Goal: Task Accomplishment & Management: Use online tool/utility

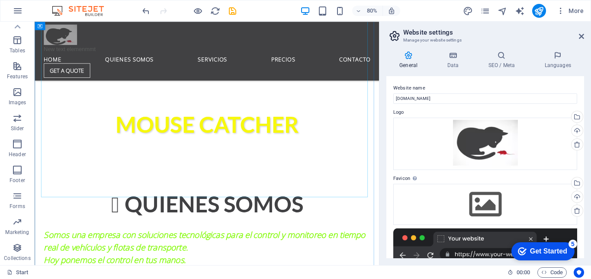
scroll to position [393, 0]
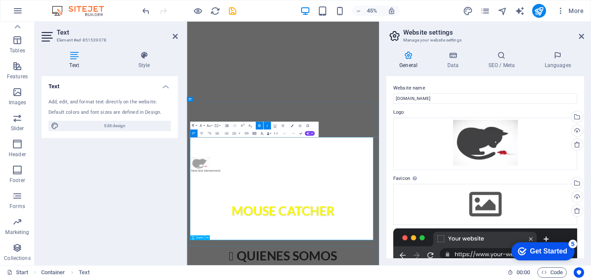
scroll to position [369, 0]
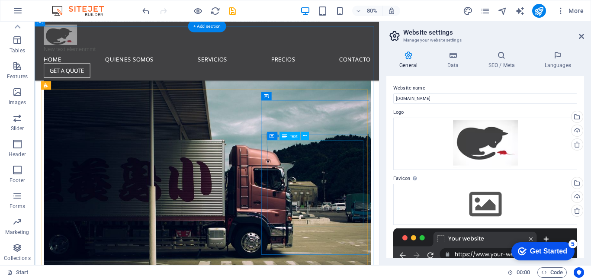
scroll to position [3614, 0]
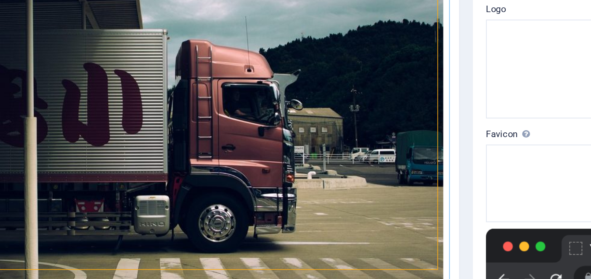
scroll to position [3643, 0]
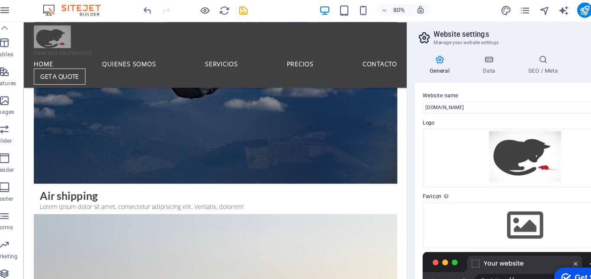
scroll to position [0, 0]
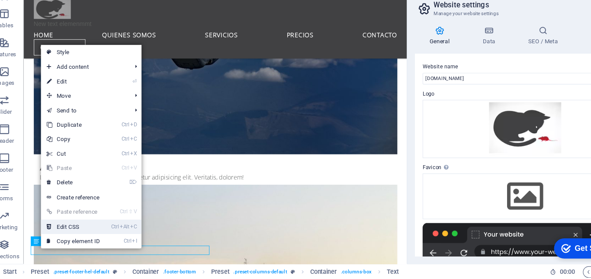
click at [74, 232] on link "Ctrl Alt C Edit CSS" at bounding box center [79, 231] width 58 height 13
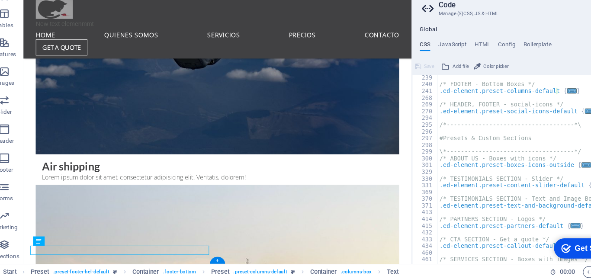
type textarea "p,"
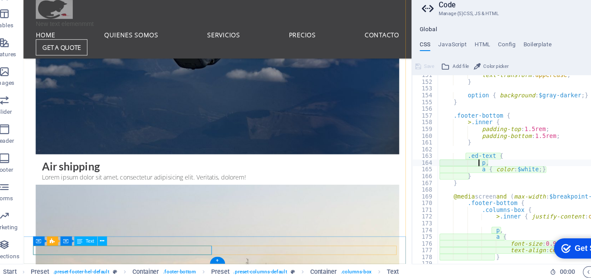
scroll to position [579, 0]
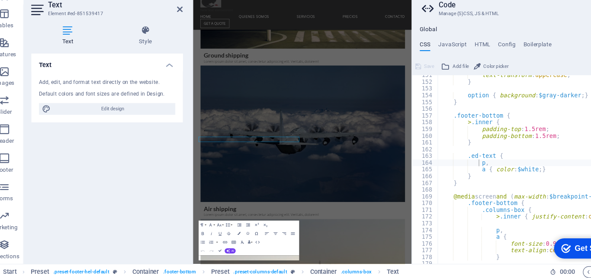
scroll to position [4069, 0]
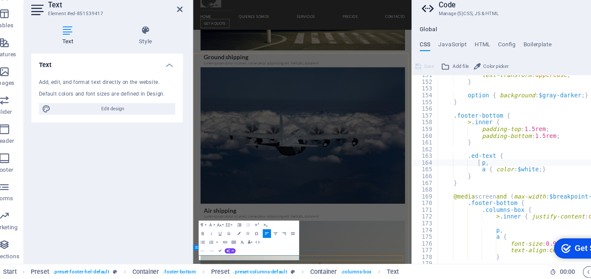
click span "gpstrackerstgo.cl"
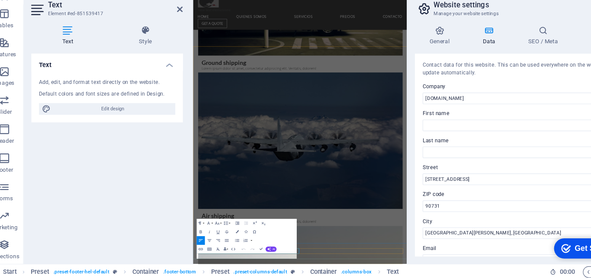
scroll to position [4082, 0]
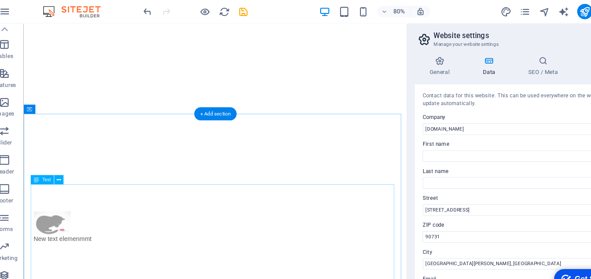
scroll to position [0, 0]
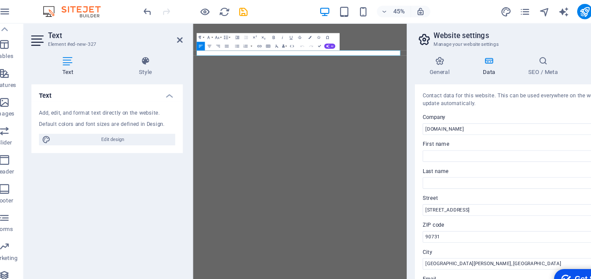
click at [91, 102] on div "Add, edit, and format text directly on the website." at bounding box center [109, 102] width 122 height 7
click at [154, 99] on div "Add, edit, and format text directly on the website." at bounding box center [109, 102] width 122 height 7
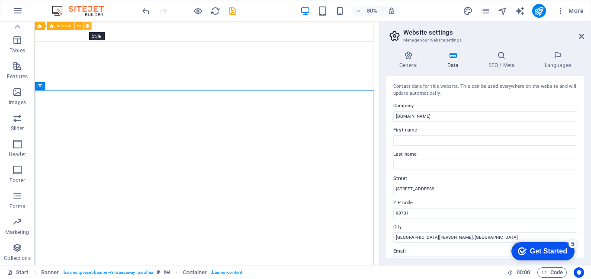
click at [90, 26] on button at bounding box center [87, 26] width 8 height 8
select select "rem"
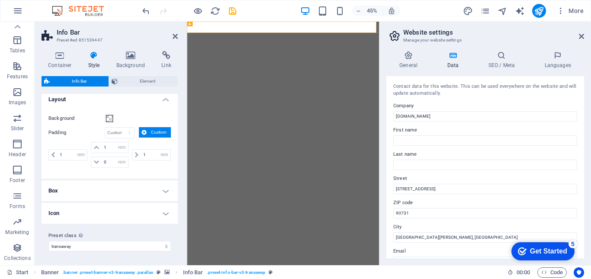
scroll to position [4, 0]
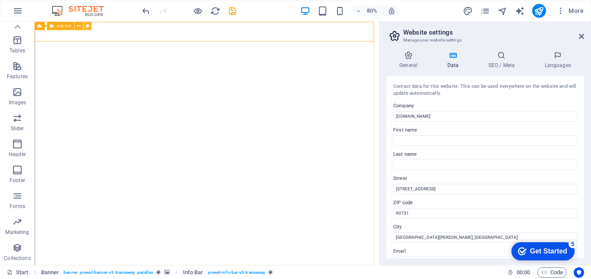
click at [89, 26] on icon at bounding box center [87, 25] width 4 height 7
select select "rem"
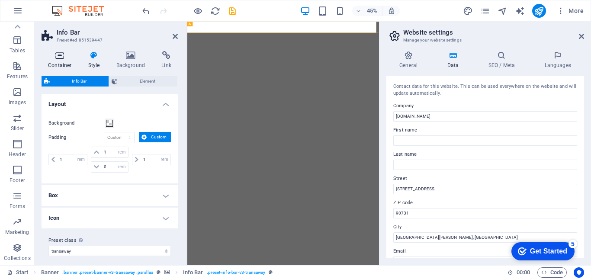
click at [61, 54] on icon at bounding box center [60, 55] width 37 height 9
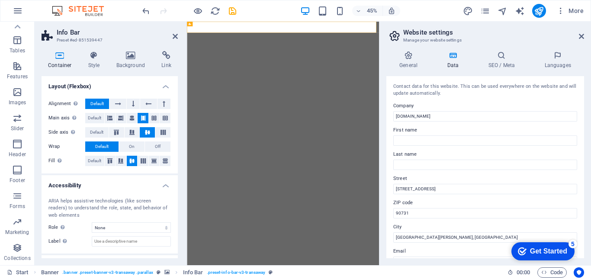
scroll to position [153, 0]
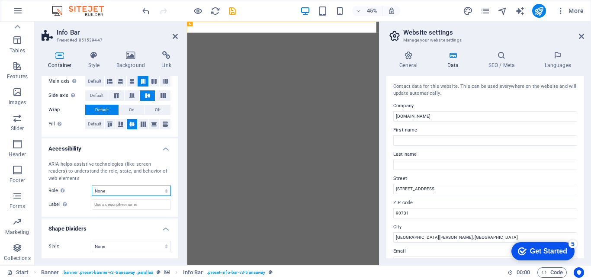
click at [128, 189] on select "None Alert Article Banner Comment Complementary Dialog Footer Header Marquee Pr…" at bounding box center [131, 191] width 79 height 10
click at [116, 190] on select "None Alert Article Banner Comment Complementary Dialog Footer Header Marquee Pr…" at bounding box center [131, 191] width 79 height 10
click at [128, 206] on input "Label Use the ARIA label to provide a clear and descriptive name for elements t…" at bounding box center [131, 204] width 79 height 10
type input "[PHONE_NUMBER]"
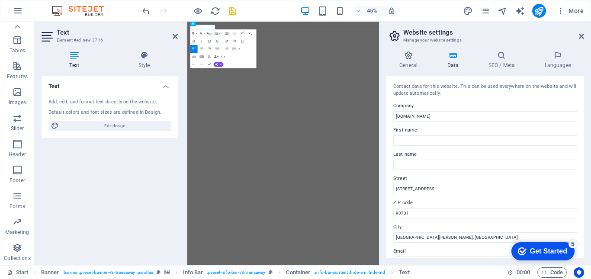
click at [210, 49] on icon "button" at bounding box center [209, 49] width 5 height 5
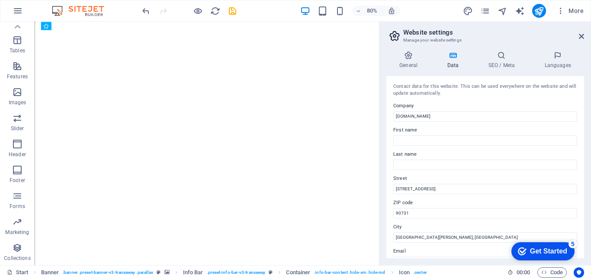
drag, startPoint x: 92, startPoint y: 34, endPoint x: 68, endPoint y: 53, distance: 30.8
drag, startPoint x: 97, startPoint y: 36, endPoint x: 73, endPoint y: 52, distance: 29.0
drag, startPoint x: 80, startPoint y: 52, endPoint x: 115, endPoint y: 35, distance: 39.3
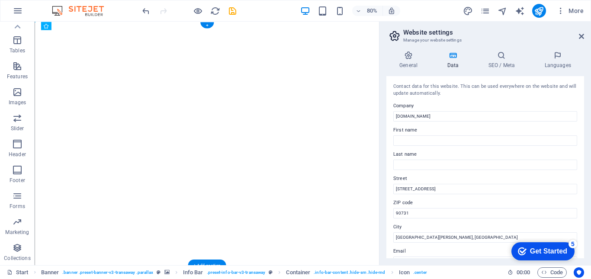
drag, startPoint x: 93, startPoint y: 35, endPoint x: 54, endPoint y: 37, distance: 39.0
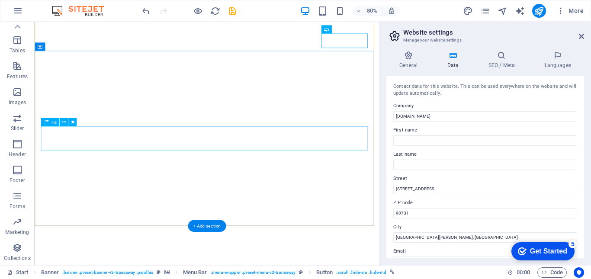
scroll to position [18, 0]
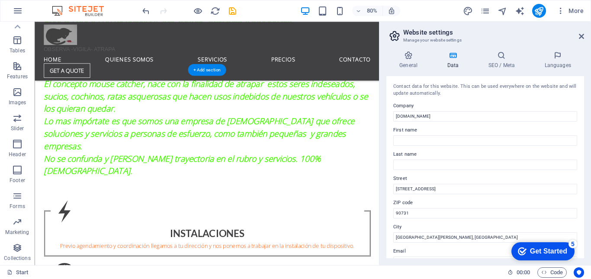
scroll to position [706, 0]
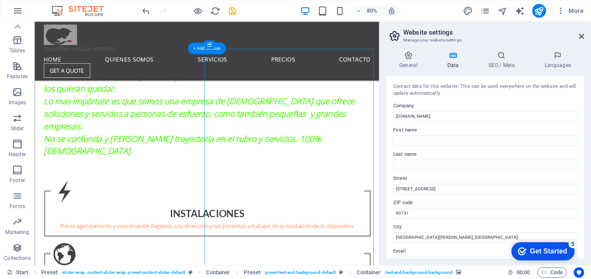
scroll to position [731, 0]
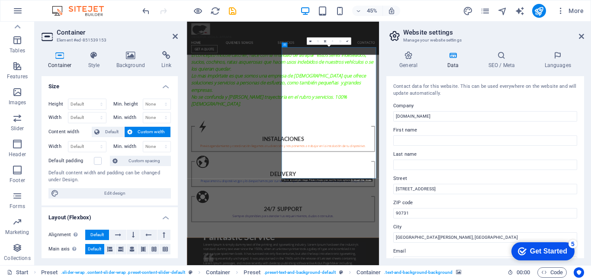
scroll to position [941, 0]
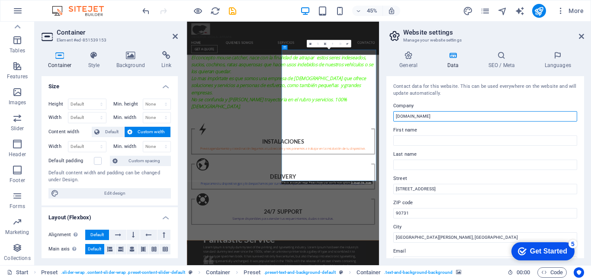
drag, startPoint x: 439, startPoint y: 116, endPoint x: 383, endPoint y: 114, distance: 55.8
click at [383, 114] on div "General Data SEO / Meta Languages Website name mousecatcher.cl Logo Drag files …" at bounding box center [484, 154] width 211 height 221
type input "[DOMAIN_NAME]"
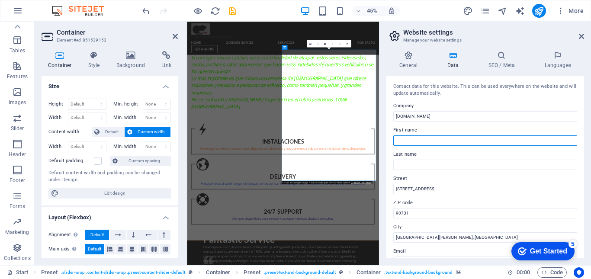
click at [412, 140] on input "First name" at bounding box center [485, 140] width 184 height 10
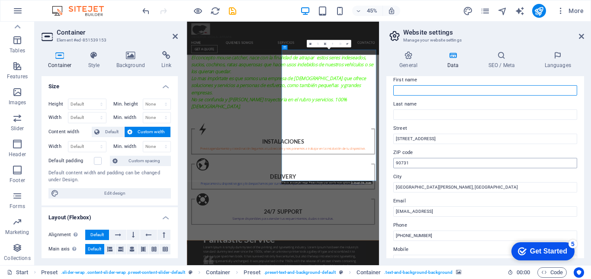
scroll to position [45, 0]
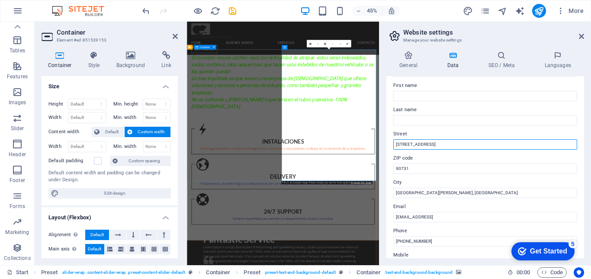
drag, startPoint x: 653, startPoint y: 164, endPoint x: 605, endPoint y: 291, distance: 135.9
drag, startPoint x: 472, startPoint y: 144, endPoint x: 392, endPoint y: 146, distance: 79.6
click at [392, 146] on div "Contact data for this website. This can be used everywhere on the website and w…" at bounding box center [485, 167] width 198 height 182
type input "[GEOGRAPHIC_DATA]"
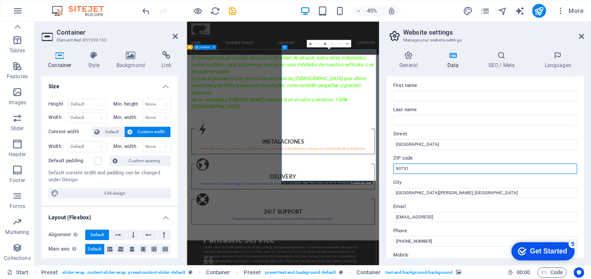
drag, startPoint x: 415, startPoint y: 170, endPoint x: 397, endPoint y: 168, distance: 18.6
click at [397, 168] on input "90731" at bounding box center [485, 168] width 184 height 10
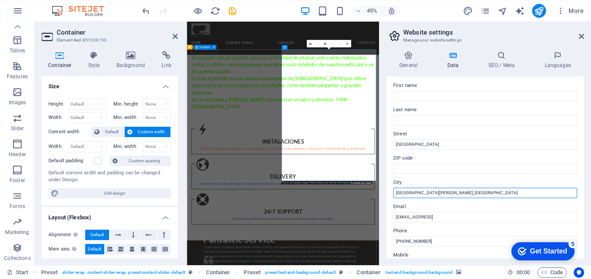
drag, startPoint x: 427, startPoint y: 192, endPoint x: 389, endPoint y: 192, distance: 38.1
click at [389, 192] on div "Contact data for this website. This can be used everywhere on the website and w…" at bounding box center [485, 167] width 198 height 182
type input "Santiago"
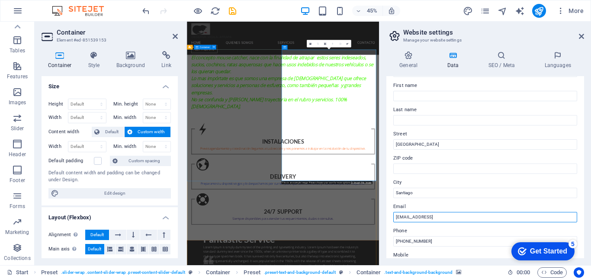
drag, startPoint x: 504, startPoint y: 218, endPoint x: 391, endPoint y: 219, distance: 112.9
click at [391, 219] on div "Contact data for this website. This can be used everywhere on the website and w…" at bounding box center [485, 167] width 198 height 182
type input "[EMAIL_ADDRESS][DOMAIN_NAME]"
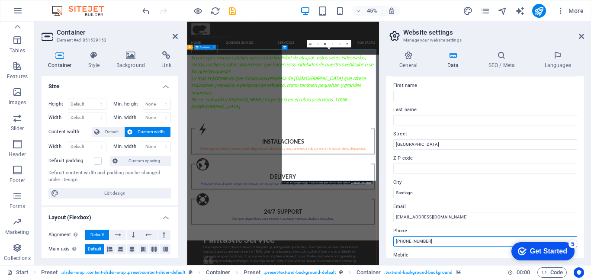
click at [448, 240] on input "+012-345-6789" at bounding box center [485, 241] width 184 height 10
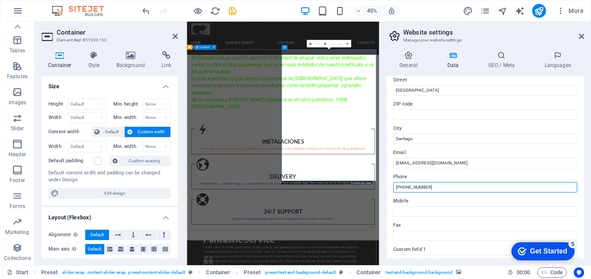
scroll to position [98, 0]
type input "[PHONE_NUMBER]"
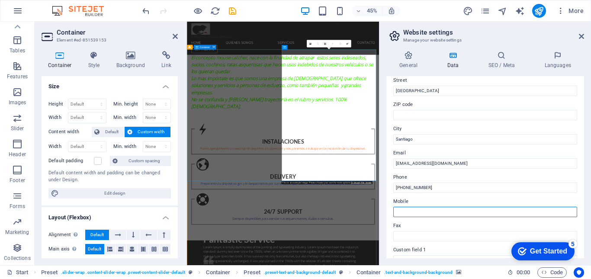
click at [436, 211] on input "Mobile" at bounding box center [485, 212] width 184 height 10
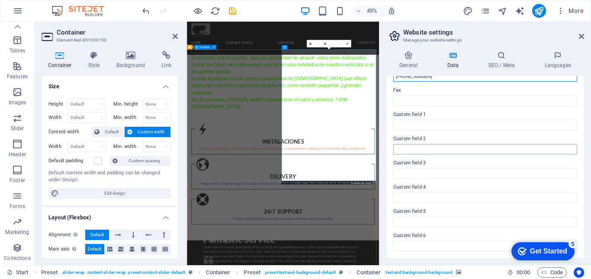
scroll to position [0, 0]
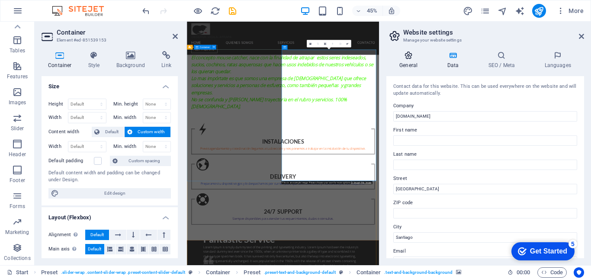
type input "[PHONE_NUMBER]"
click at [409, 58] on icon at bounding box center [408, 55] width 44 height 9
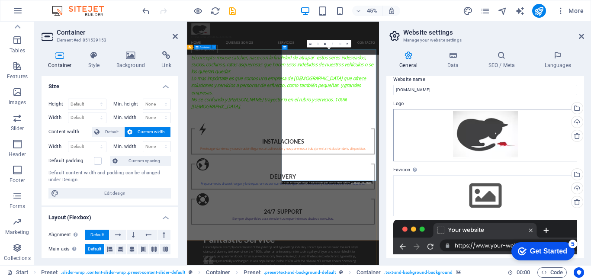
scroll to position [8, 0]
drag, startPoint x: 480, startPoint y: 131, endPoint x: 520, endPoint y: 134, distance: 39.5
click at [520, 134] on div "Drag files here, click to choose files or select files from Files or our free s…" at bounding box center [485, 135] width 184 height 53
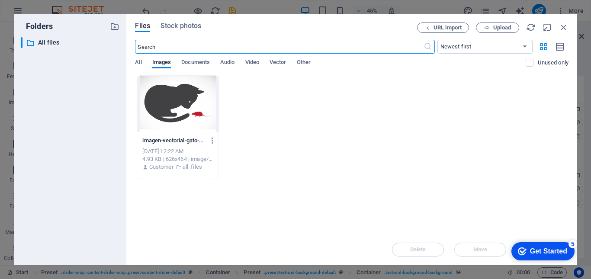
scroll to position [2985, 0]
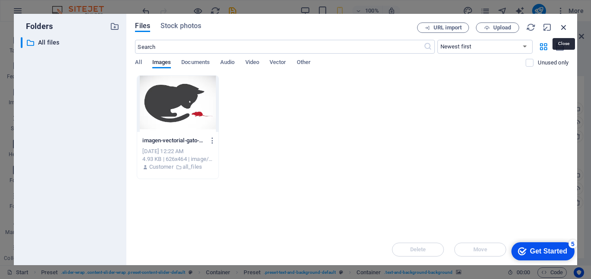
click at [564, 26] on icon "button" at bounding box center [564, 27] width 10 height 10
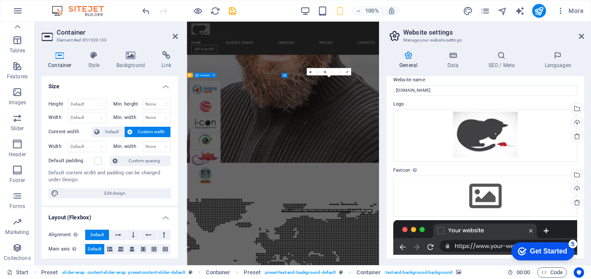
scroll to position [879, 0]
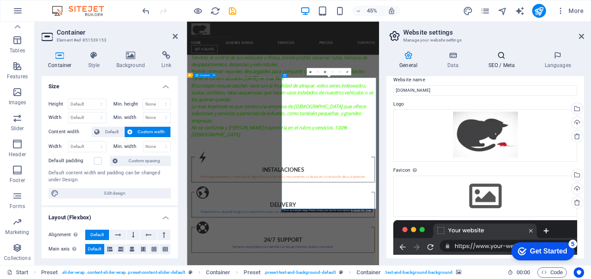
click at [504, 59] on icon at bounding box center [501, 55] width 53 height 9
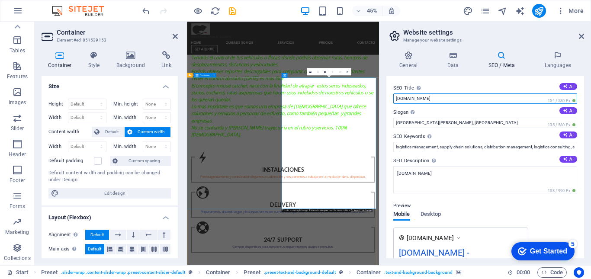
drag, startPoint x: 453, startPoint y: 99, endPoint x: 389, endPoint y: 102, distance: 63.6
click at [389, 102] on div "SEO Title The title of your website - make it something that stands out in sear…" at bounding box center [485, 167] width 198 height 182
type input "[DOMAIN_NAME]"
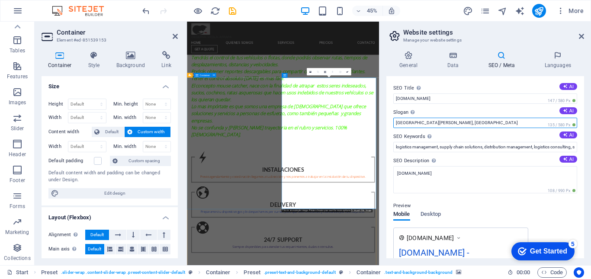
click at [426, 122] on input "San Pedro, CA" at bounding box center [485, 123] width 184 height 10
drag, startPoint x: 426, startPoint y: 122, endPoint x: 394, endPoint y: 125, distance: 32.6
click at [394, 125] on input "San Pedro, CA" at bounding box center [485, 123] width 184 height 10
type input "vigila observa atrapa"
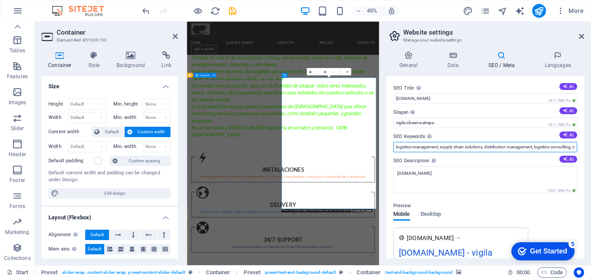
click at [413, 146] on input "logistics management, supply chain solutions, distribution management, logistic…" at bounding box center [485, 147] width 184 height 10
type input "A"
type input "monitoreo satelital, dispositivos gps, telemetria, logistica, instalacion gps, …"
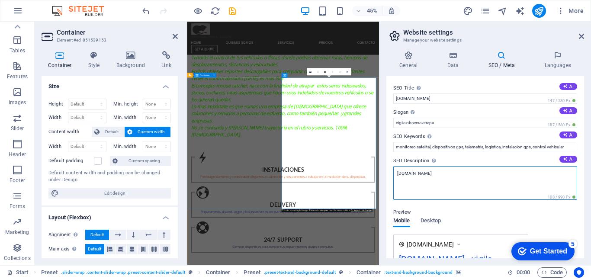
click at [440, 176] on textarea "gpstrackerstgo.cl" at bounding box center [485, 183] width 184 height 34
drag, startPoint x: 440, startPoint y: 176, endPoint x: 384, endPoint y: 177, distance: 56.2
click at [384, 177] on div "General Data SEO / Meta Languages Website name mousecatcher.cl Logo Drag files …" at bounding box center [484, 154] width 211 height 221
click at [395, 174] on textarea "mouse catcher" at bounding box center [485, 183] width 184 height 34
click at [504, 174] on textarea "el concepto mouse catcher alude a atrapar a la rata. Si te roban tu vehiculo" at bounding box center [485, 183] width 184 height 34
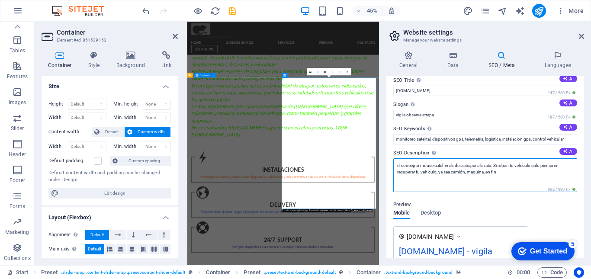
scroll to position [8, 0]
click at [505, 173] on textarea "el concepto mouse catcher alude a atrapar a la rata. Si roban tu vehículo solo …" at bounding box center [485, 175] width 184 height 34
click at [486, 171] on textarea "el concepto mouse catcher alude a atrapar a la rata. Si roban tu vehículo solo …" at bounding box center [485, 175] width 184 height 34
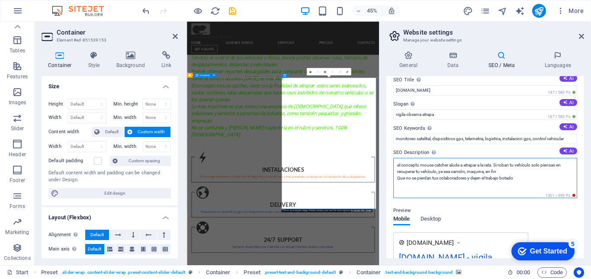
click at [522, 180] on textarea "el concepto mouse catcher alude a atrapar a la rata. Si roban tu vehículo solo …" at bounding box center [485, 178] width 184 height 40
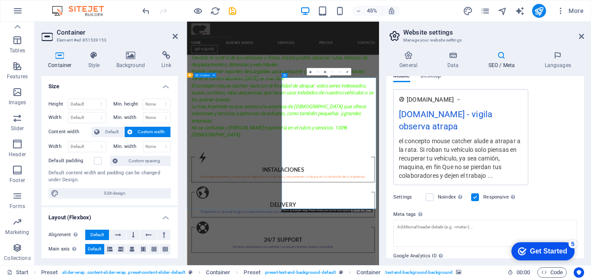
scroll to position [163, 0]
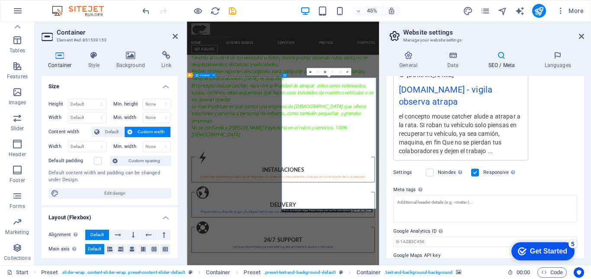
click at [423, 155] on div "el concepto mouse catcher alude a atrapar a la rata. Si roban tu vehículo solo …" at bounding box center [461, 134] width 124 height 44
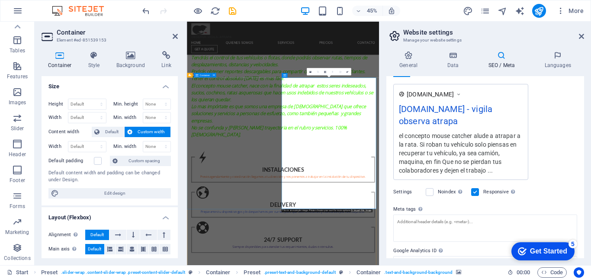
click at [423, 161] on div "el concepto mouse catcher alude a atrapar a la rata. Si roban tu vehículo solo …" at bounding box center [461, 153] width 124 height 44
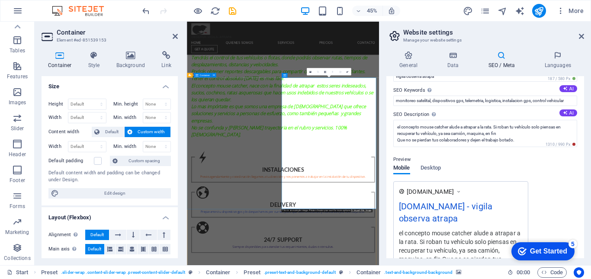
scroll to position [46, 0]
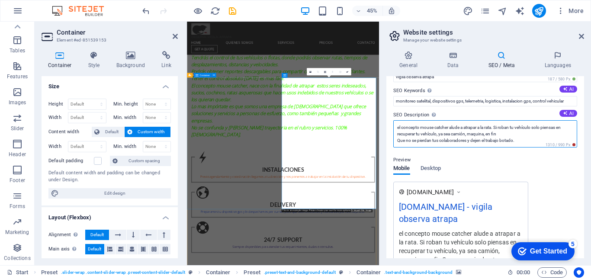
click at [498, 126] on textarea "el concepto mouse catcher alude a atrapar a la rata. Si roban tu vehículo solo …" at bounding box center [485, 133] width 184 height 27
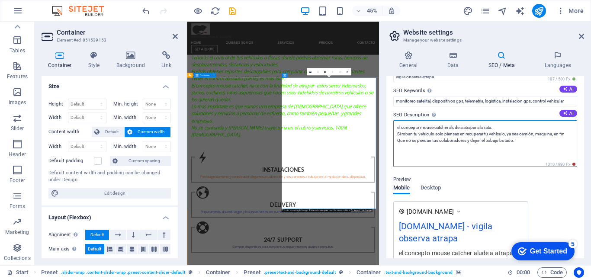
click at [505, 133] on textarea "el concepto mouse catcher alude a atrapar a la rata. Si roban tu vehículo solo …" at bounding box center [485, 143] width 184 height 47
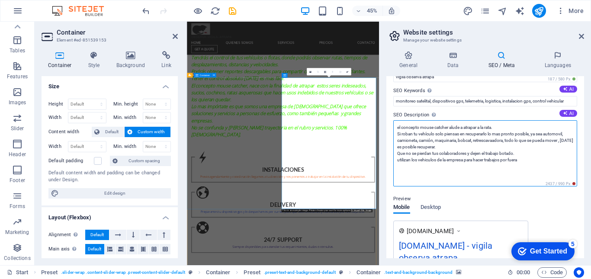
click at [397, 161] on textarea "el concepto mouse catcher alude a atrapar a la rata. Si roban tu vehículo solo …" at bounding box center [485, 153] width 184 height 66
click at [537, 160] on textarea "el concepto mouse catcher alude a atrapar a la rata. Si roban tu vehículo solo …" at bounding box center [485, 153] width 184 height 66
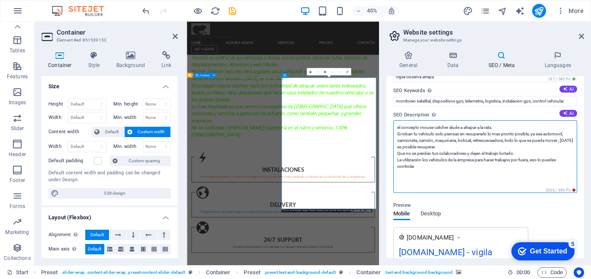
click at [543, 160] on textarea "el concepto mouse catcher alude a atrapar a la rata. Si roban tu vehículo solo …" at bounding box center [485, 156] width 184 height 73
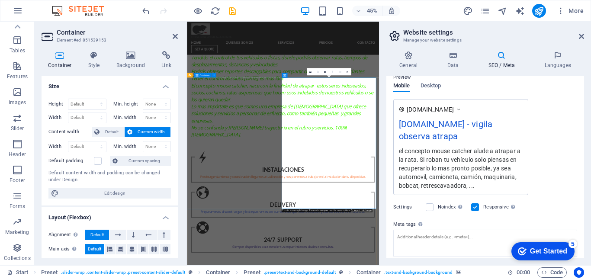
scroll to position [128, 0]
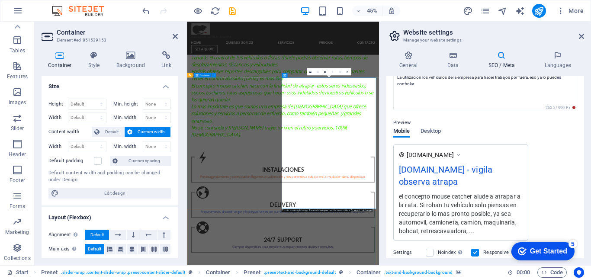
click at [495, 192] on div "el concepto mouse catcher alude a atrapar a la rata. Si roban tu vehículo solo …" at bounding box center [461, 214] width 124 height 44
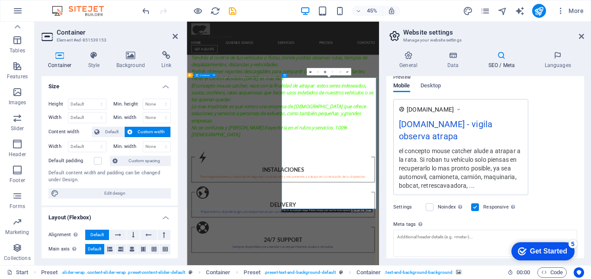
click at [495, 150] on div "el concepto mouse catcher alude a atrapar a la rata. Si roban tu vehículo solo …" at bounding box center [461, 168] width 124 height 44
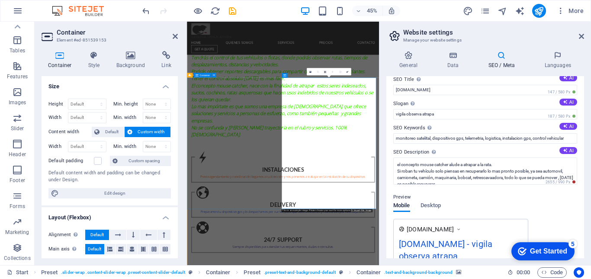
scroll to position [0, 0]
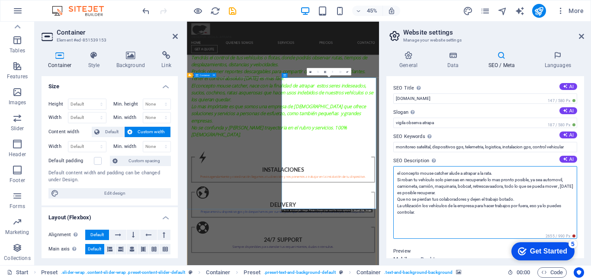
click at [420, 173] on textarea "el concepto mouse catcher alude a atrapar a la rata. Si roban tu vehículo solo …" at bounding box center [485, 202] width 184 height 73
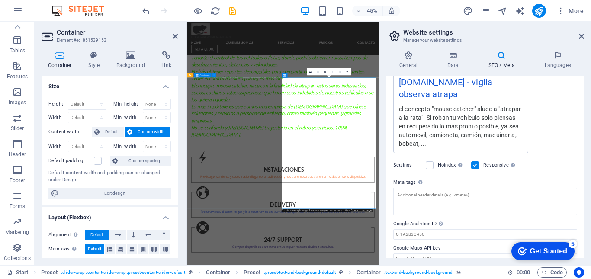
scroll to position [228, 0]
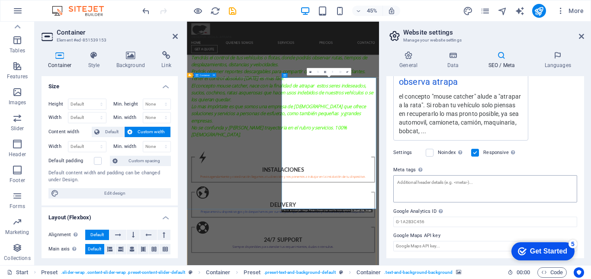
type textarea "el concepto "mouse catcher" alude a "atrapar a la rata". Si roban tu vehículo s…"
click at [426, 184] on textarea "Meta tags Enter HTML code here that will be placed inside the tags of your webs…" at bounding box center [485, 188] width 184 height 27
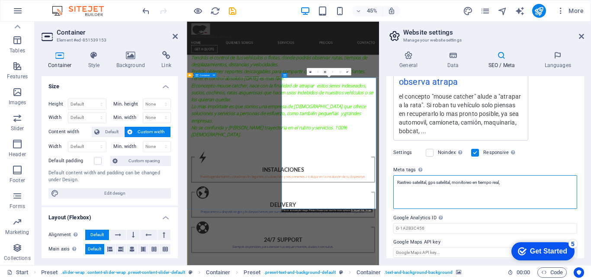
click at [507, 183] on textarea "Rastreo satelital, gps satelital, monitoreo en tiempo real," at bounding box center [485, 192] width 184 height 34
click at [553, 184] on textarea "Rastreo satelital, gps satelital, monitoreo en tiempo real, sistema corta corri…" at bounding box center [485, 192] width 184 height 34
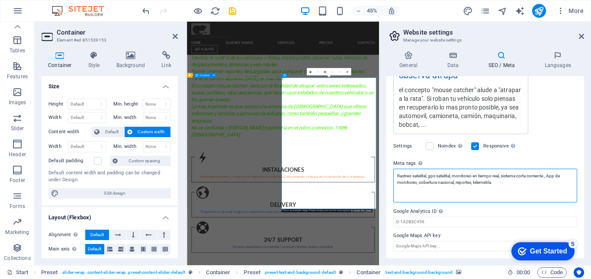
scroll to position [0, 0]
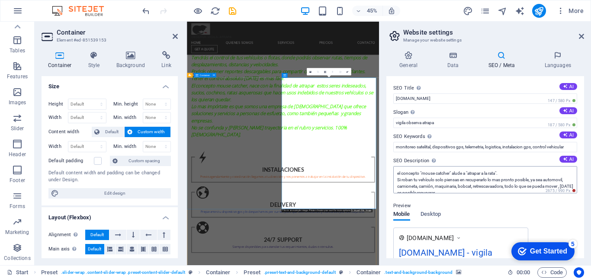
type textarea "Rastreo satelital, gps satelital, monitoreo en tiempo real, sistema corta corri…"
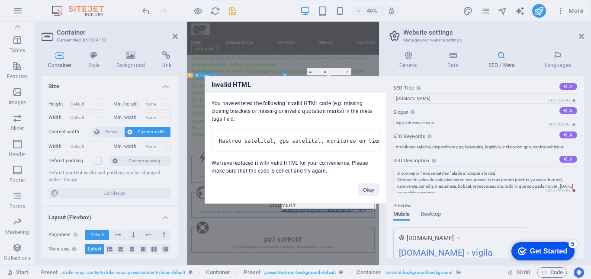
click at [492, 188] on div "Invalid HTML You have entered the following invalid HTML code (e.g. missing clo…" at bounding box center [295, 139] width 591 height 279
click at [371, 196] on button "Okay" at bounding box center [369, 189] width 22 height 13
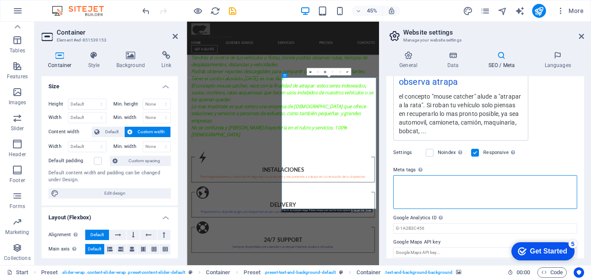
scroll to position [182, 0]
click at [534, 246] on div "checkmark Get Started 5" at bounding box center [542, 251] width 63 height 18
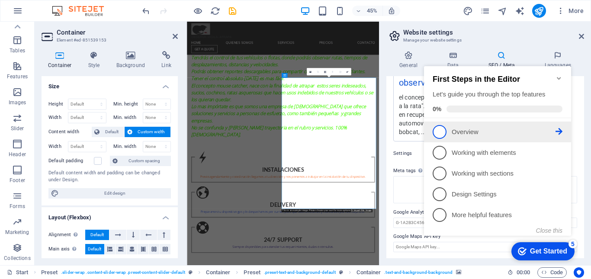
click at [438, 131] on span "1" at bounding box center [439, 132] width 14 height 14
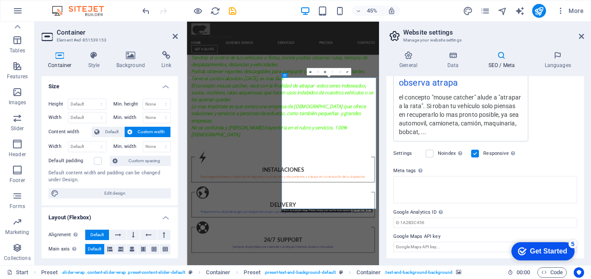
click at [530, 247] on div "Get Started" at bounding box center [548, 251] width 37 height 8
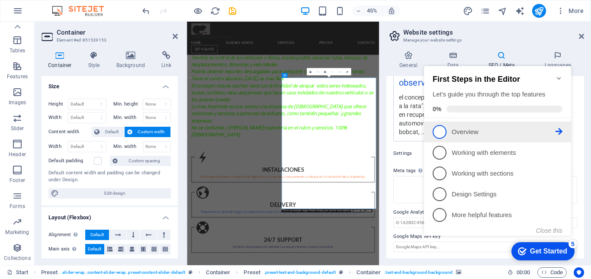
click at [560, 130] on icon at bounding box center [558, 131] width 7 height 7
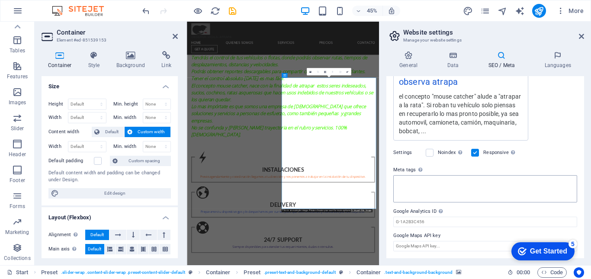
scroll to position [0, 0]
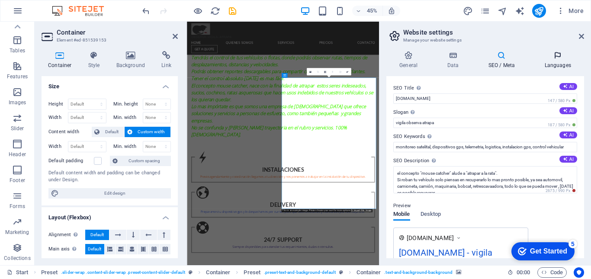
click at [561, 63] on h4 "Languages" at bounding box center [557, 60] width 53 height 18
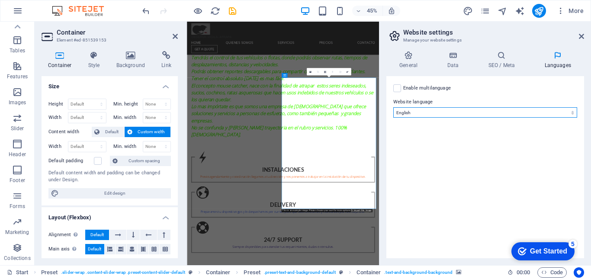
click at [573, 112] on select "Abkhazian Afar Afrikaans Akan Albanian Amharic Arabic Aragonese Armenian Assame…" at bounding box center [485, 112] width 184 height 10
select select "148"
click at [393, 107] on select "Abkhazian Afar Afrikaans Akan Albanian Amharic Arabic Aragonese Armenian Assame…" at bounding box center [485, 112] width 184 height 10
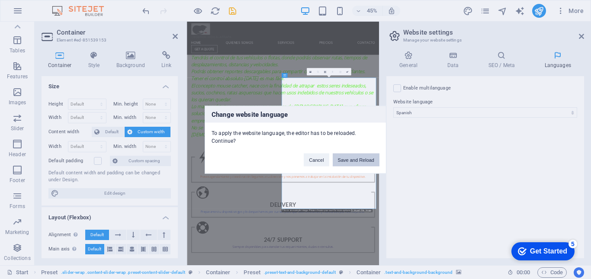
click at [357, 160] on button "Save and Reload" at bounding box center [356, 159] width 47 height 13
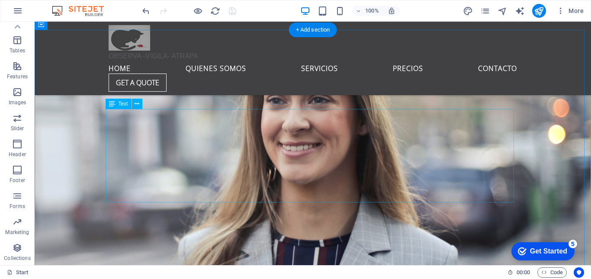
scroll to position [1734, 0]
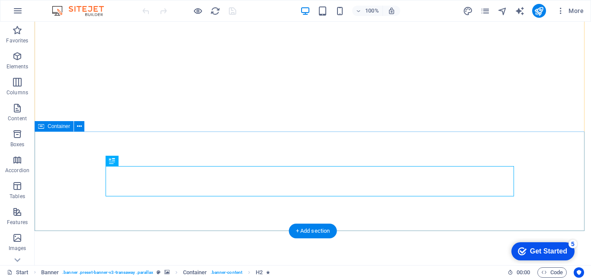
scroll to position [58, 0]
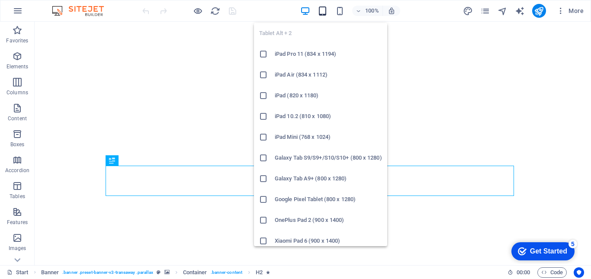
click at [323, 14] on icon "button" at bounding box center [322, 11] width 10 height 10
click at [264, 54] on icon at bounding box center [263, 54] width 9 height 9
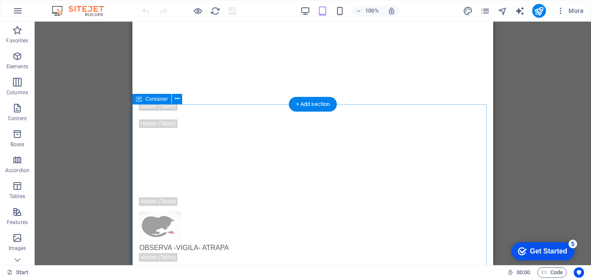
scroll to position [0, 0]
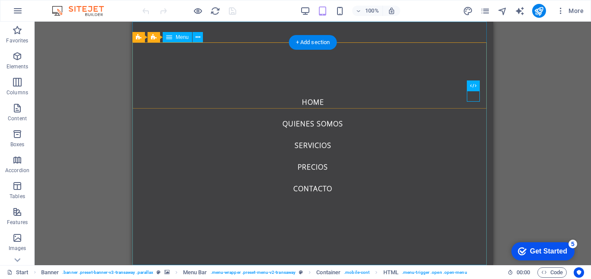
click at [317, 193] on nav "Home QUIENES SOMOS Servicios Precios Contacto" at bounding box center [312, 143] width 361 height 243
click at [317, 190] on nav "Home QUIENES SOMOS Servicios Precios Contacto" at bounding box center [312, 143] width 361 height 243
click at [306, 190] on nav "Home QUIENES SOMOS Servicios Precios Contacto" at bounding box center [312, 143] width 361 height 243
click at [319, 168] on nav "Home QUIENES SOMOS Servicios Precios Contacto" at bounding box center [312, 143] width 361 height 243
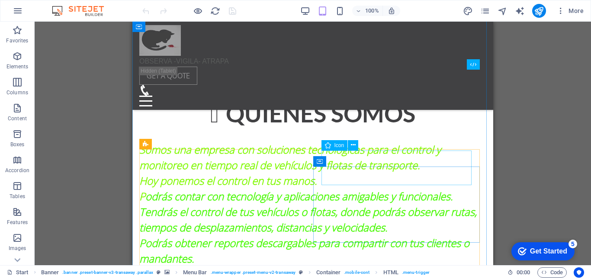
scroll to position [500, 0]
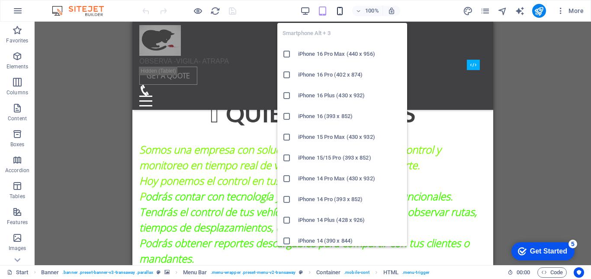
click at [339, 13] on icon "button" at bounding box center [340, 11] width 10 height 10
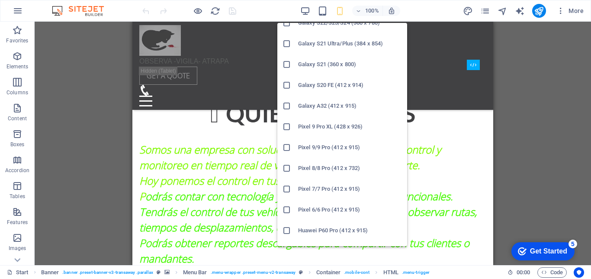
scroll to position [462, 0]
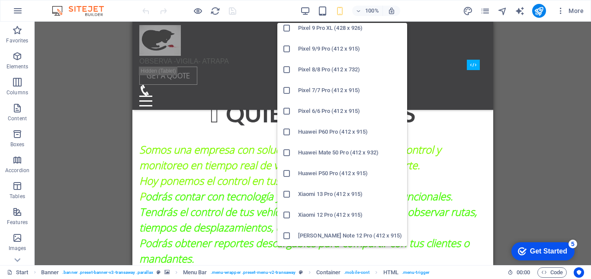
click at [288, 195] on icon at bounding box center [286, 194] width 9 height 9
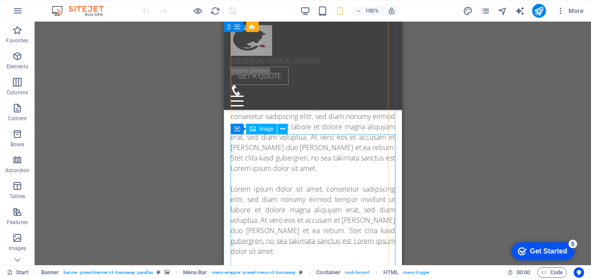
scroll to position [3277, 0]
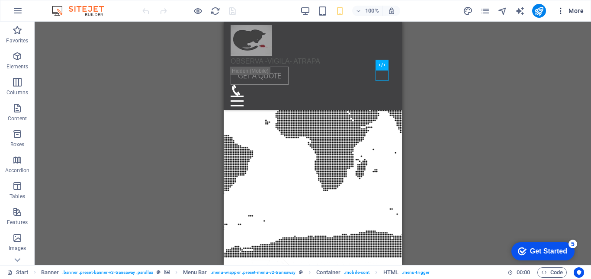
click at [560, 12] on icon "button" at bounding box center [560, 10] width 9 height 9
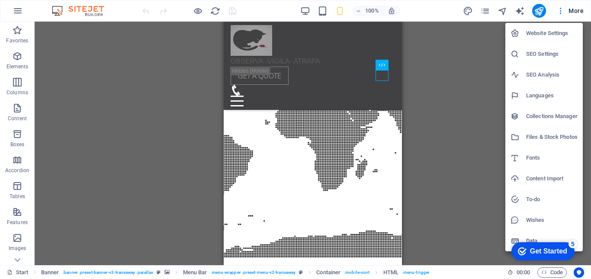
click at [548, 33] on h6 "Website Settings" at bounding box center [551, 33] width 51 height 10
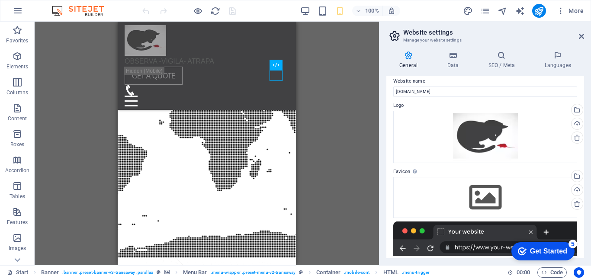
scroll to position [0, 0]
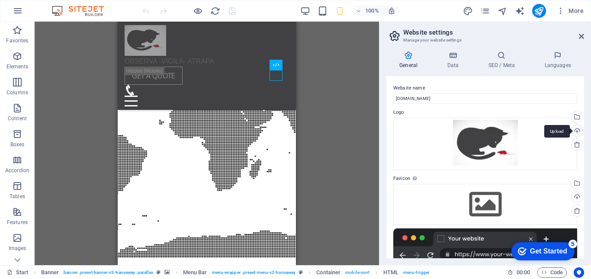
click at [576, 131] on div "Upload" at bounding box center [575, 131] width 13 height 13
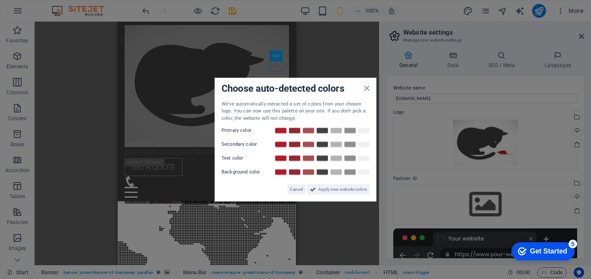
scroll to position [3378, 0]
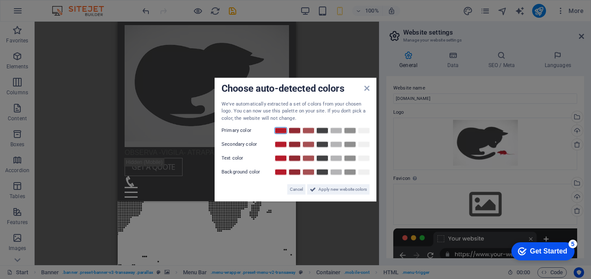
click at [281, 131] on link at bounding box center [280, 130] width 13 height 7
click at [282, 132] on link at bounding box center [280, 130] width 13 height 7
click at [326, 186] on span "Apply new website colors" at bounding box center [342, 189] width 48 height 10
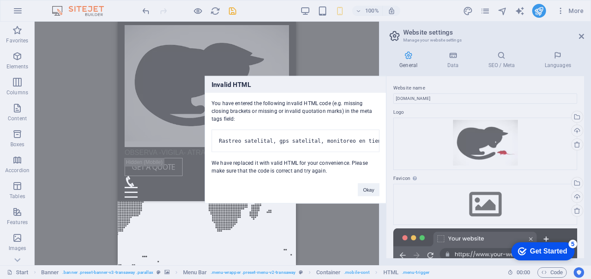
click at [339, 130] on body "mousecatcher.cl Start Favorites Elements Columns Content Boxes Accordion Tables…" at bounding box center [295, 139] width 591 height 279
click at [370, 196] on button "Okay" at bounding box center [369, 189] width 22 height 13
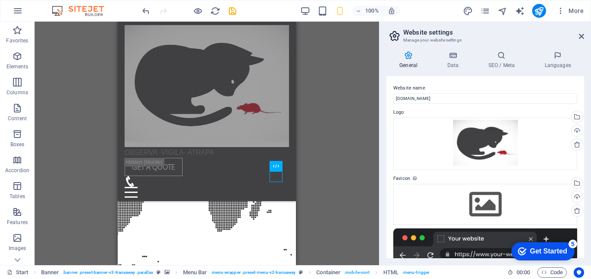
click at [347, 169] on div "Drag here to replace the existing content. Press “Ctrl” if you want to create a…" at bounding box center [207, 143] width 344 height 243
click at [581, 35] on icon at bounding box center [581, 36] width 5 height 7
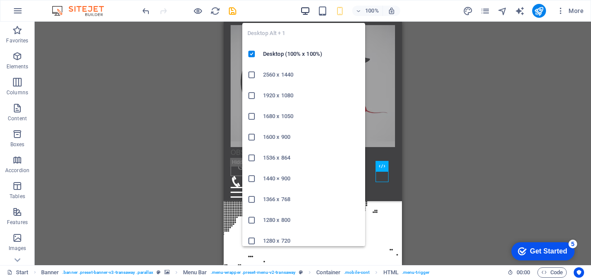
click at [305, 12] on icon "button" at bounding box center [305, 11] width 10 height 10
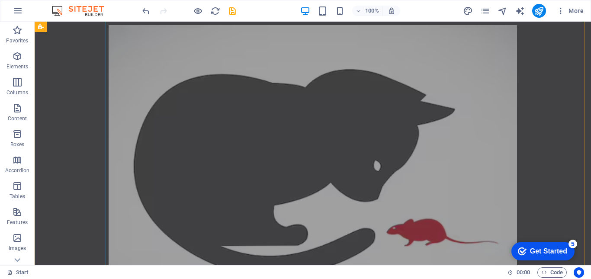
scroll to position [734, 0]
click at [254, 174] on div at bounding box center [313, 176] width 408 height 303
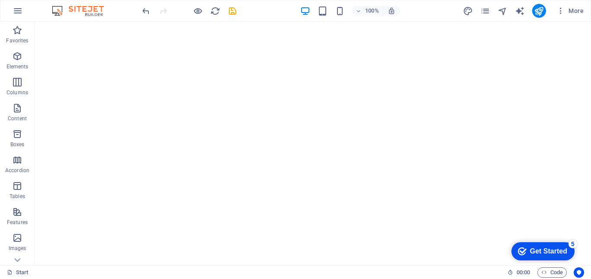
scroll to position [186, 0]
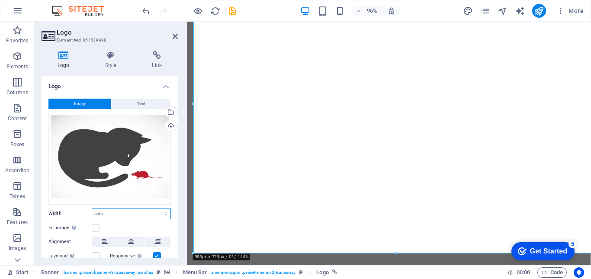
click at [144, 213] on select "Default auto px rem % em vh vw" at bounding box center [131, 213] width 78 height 10
click at [92, 208] on select "Default auto px rem % em vh vw" at bounding box center [131, 213] width 78 height 10
click at [125, 214] on select "Default auto px rem % em vh vw" at bounding box center [131, 213] width 78 height 10
click at [92, 208] on select "Default auto px rem % em vh vw" at bounding box center [131, 213] width 78 height 10
select select "DISABLED_OPTION_VALUE"
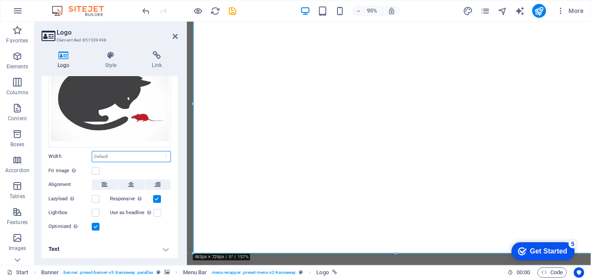
scroll to position [56, 0]
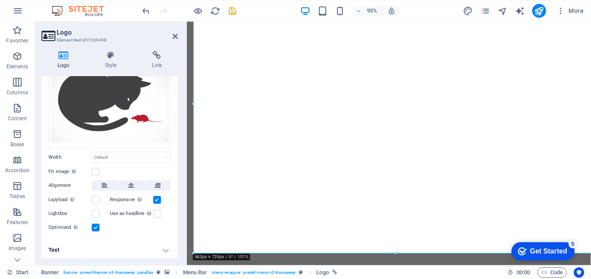
click at [157, 199] on label at bounding box center [157, 200] width 8 height 8
click at [0, 0] on input "Responsive Automatically load retina image and smartphone optimized sizes." at bounding box center [0, 0] width 0 height 0
click at [94, 227] on label at bounding box center [96, 228] width 8 height 8
click at [0, 0] on input "Optimized Images are compressed to improve page speed." at bounding box center [0, 0] width 0 height 0
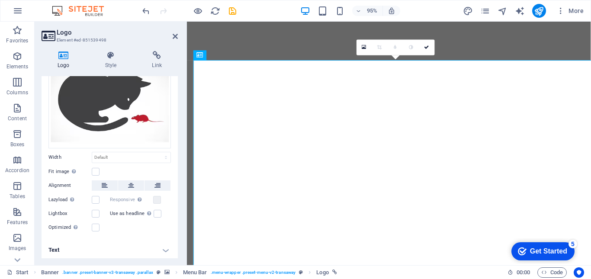
scroll to position [0, 0]
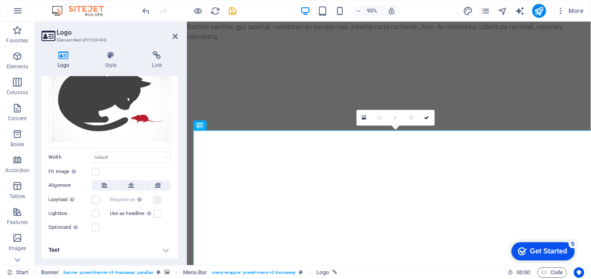
drag, startPoint x: 609, startPoint y: 146, endPoint x: 772, endPoint y: 42, distance: 193.7
click at [177, 35] on icon at bounding box center [175, 36] width 5 height 7
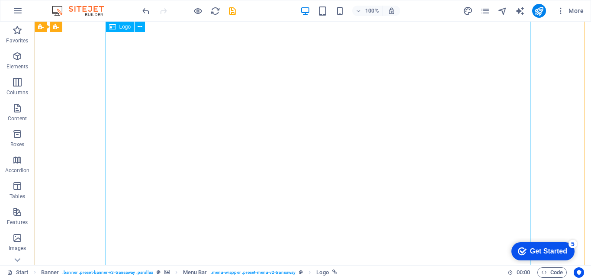
scroll to position [112, 0]
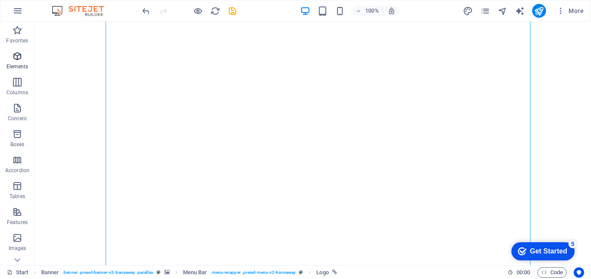
click at [20, 59] on icon "button" at bounding box center [17, 56] width 10 height 10
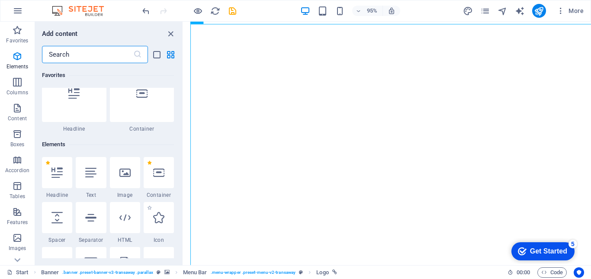
scroll to position [0, 0]
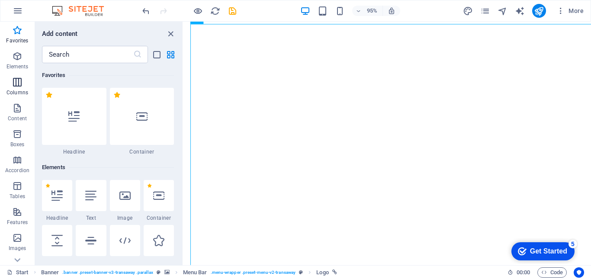
click at [19, 85] on icon "button" at bounding box center [17, 82] width 10 height 10
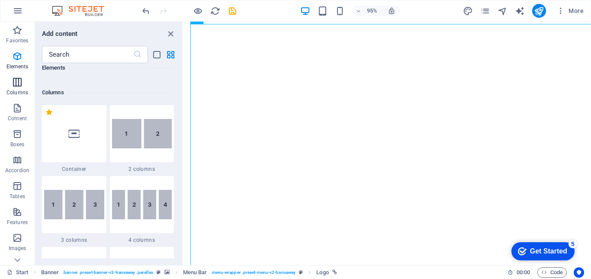
scroll to position [428, 0]
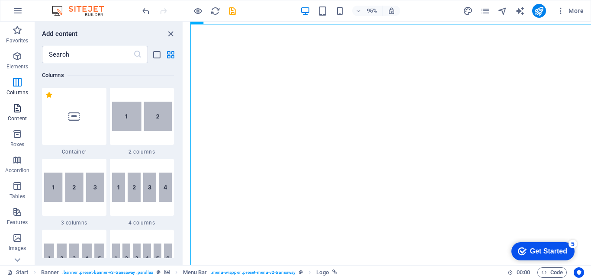
click at [17, 111] on icon "button" at bounding box center [17, 108] width 10 height 10
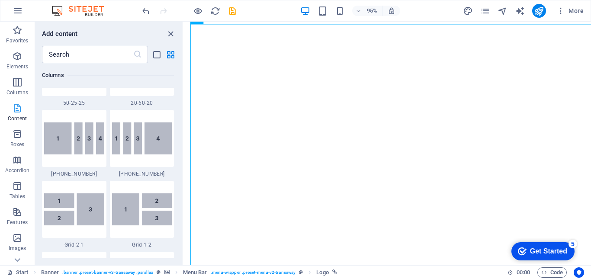
scroll to position [1513, 0]
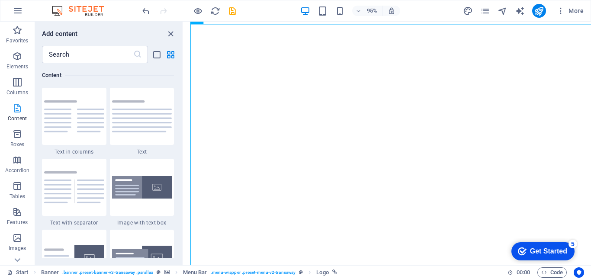
click at [17, 111] on icon "button" at bounding box center [17, 108] width 10 height 10
click at [60, 14] on img at bounding box center [82, 11] width 65 height 10
click at [59, 12] on img at bounding box center [82, 11] width 65 height 10
click at [19, 12] on icon "button" at bounding box center [18, 11] width 10 height 10
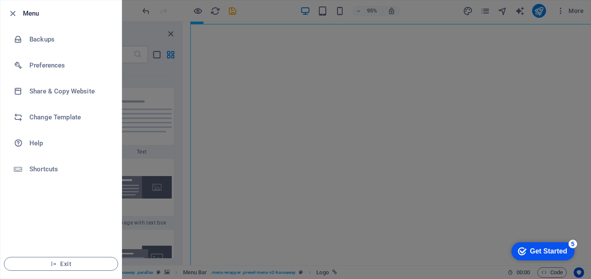
click at [149, 129] on div at bounding box center [295, 139] width 591 height 279
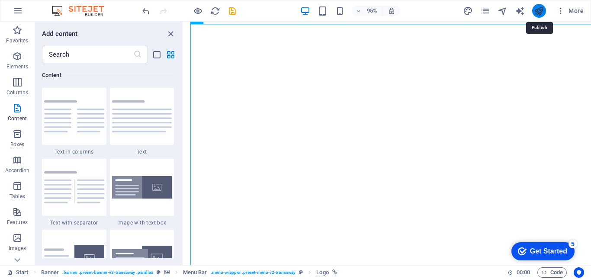
click at [543, 12] on icon "publish" at bounding box center [539, 11] width 10 height 10
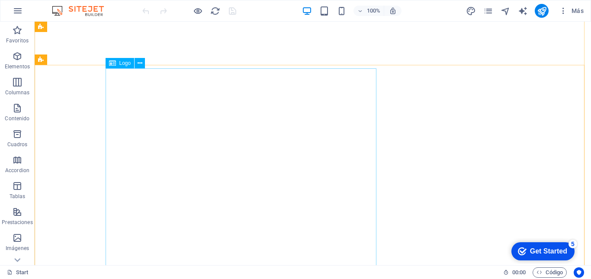
scroll to position [57, 0]
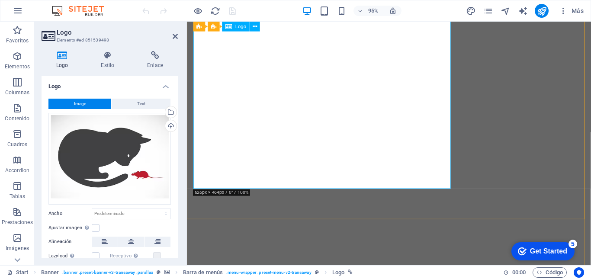
scroll to position [138, 0]
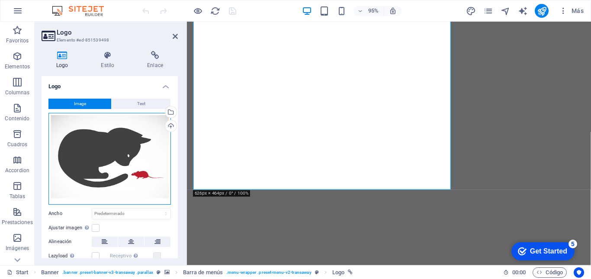
click at [153, 182] on div "Arrastra archivos aquí, haz clic para escoger archivos o selecciona archivos de…" at bounding box center [109, 159] width 122 height 92
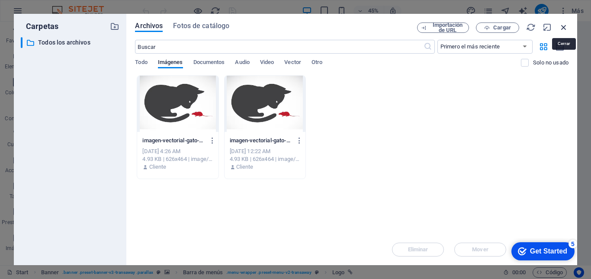
click at [563, 28] on icon "button" at bounding box center [564, 27] width 10 height 10
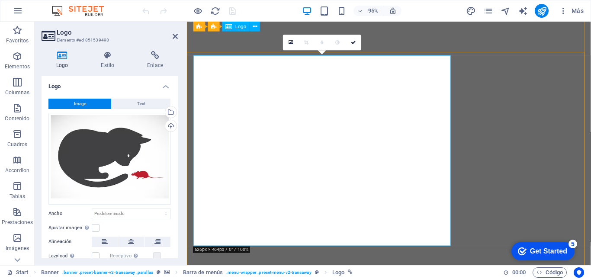
scroll to position [77, 0]
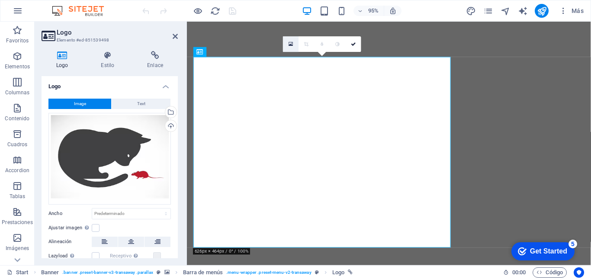
click at [291, 45] on icon at bounding box center [290, 45] width 5 height 6
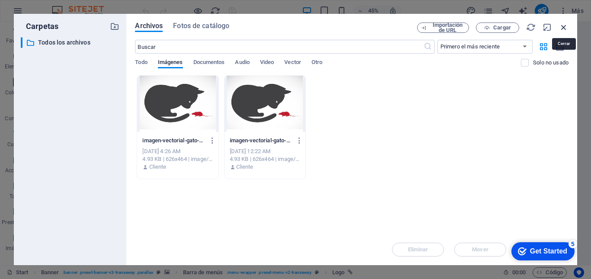
click at [565, 25] on icon "button" at bounding box center [564, 27] width 10 height 10
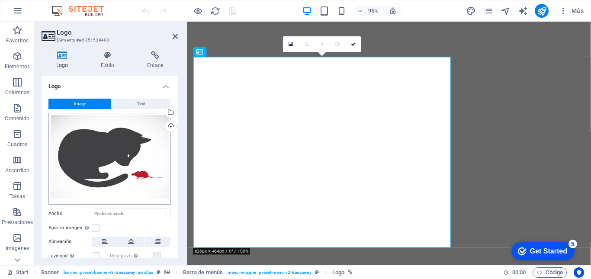
scroll to position [57, 0]
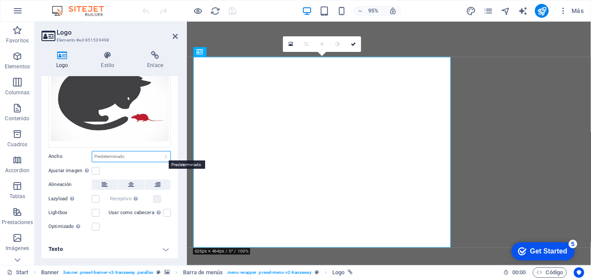
click at [164, 154] on select "Predeterminado automático px rem % em vh vw" at bounding box center [131, 156] width 78 height 10
select select "px"
click at [157, 151] on select "Predeterminado automático px rem % em vh vw" at bounding box center [131, 156] width 78 height 10
type input "626"
click at [163, 156] on select "Predeterminado automático px rem % em vh vw" at bounding box center [164, 156] width 12 height 10
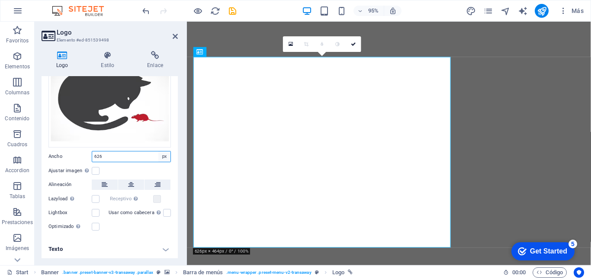
select select "%"
click at [158, 151] on select "Predeterminado automático px rem % em vh vw" at bounding box center [164, 156] width 12 height 10
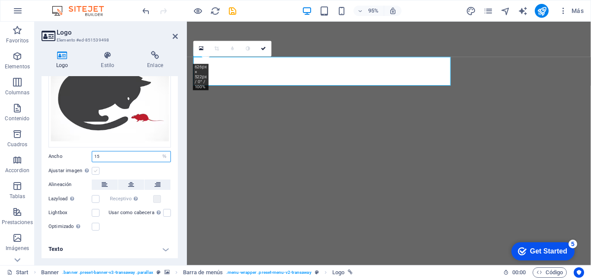
type input "15"
click at [96, 167] on label at bounding box center [96, 171] width 8 height 8
click at [0, 0] on input "Ajustar imagen Ajustar imagen automáticamente a un ancho y alto fijo" at bounding box center [0, 0] width 0 height 0
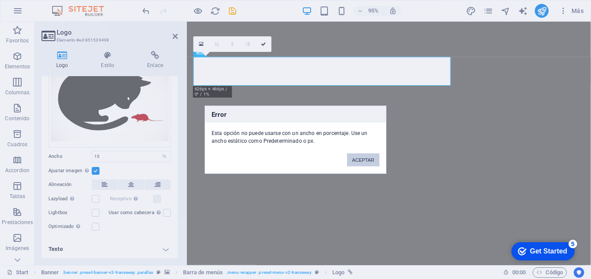
click at [370, 159] on button "ACEPTAR" at bounding box center [363, 159] width 32 height 13
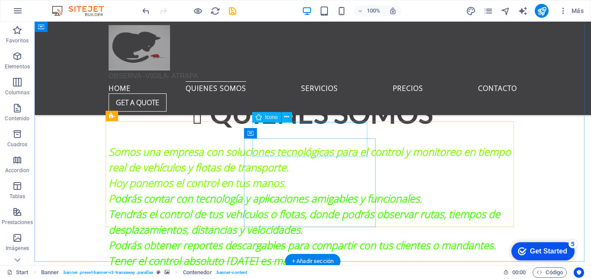
scroll to position [489, 0]
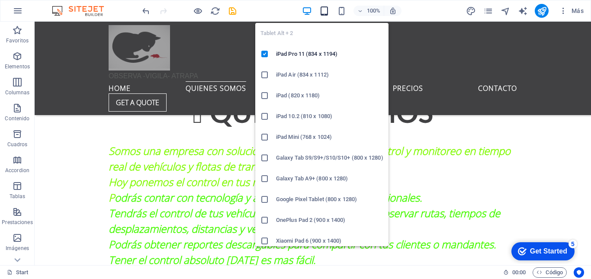
click at [329, 14] on icon "button" at bounding box center [324, 11] width 10 height 10
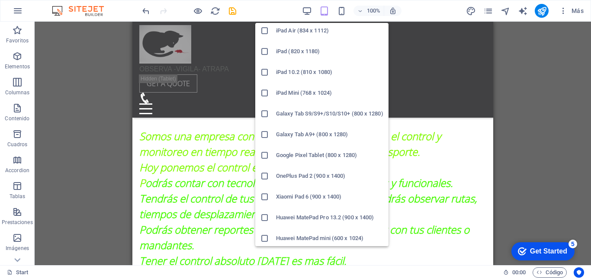
scroll to position [45, 0]
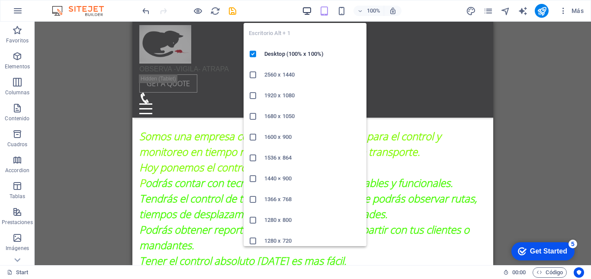
click at [308, 13] on icon "button" at bounding box center [307, 11] width 10 height 10
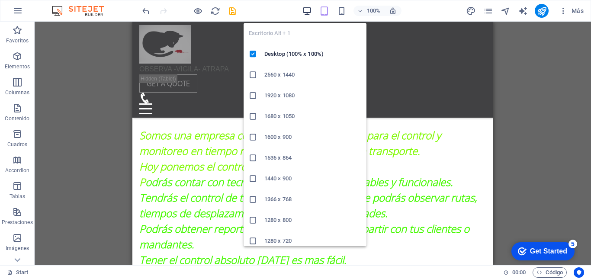
scroll to position [489, 0]
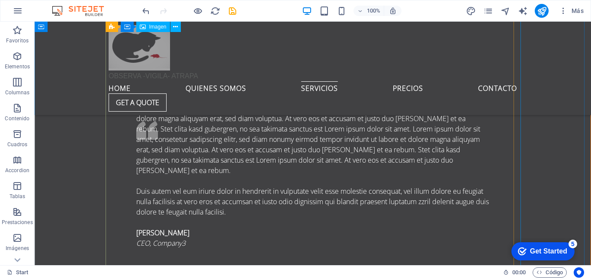
scroll to position [1957, 0]
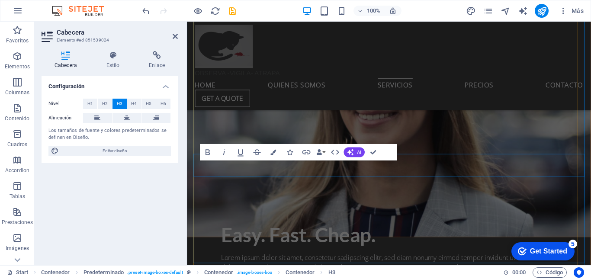
scroll to position [2202, 0]
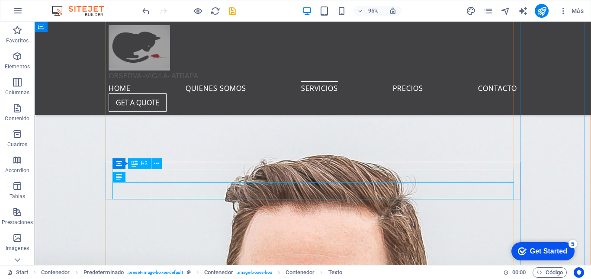
scroll to position [1957, 0]
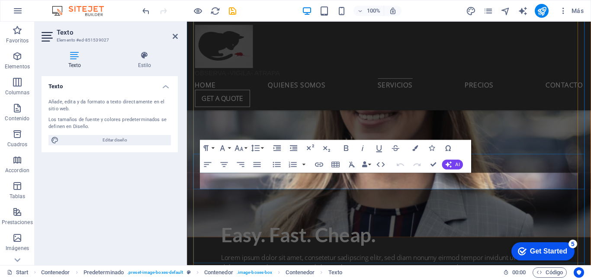
scroll to position [2202, 0]
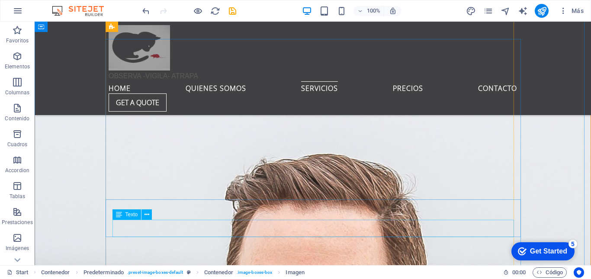
scroll to position [2246, 0]
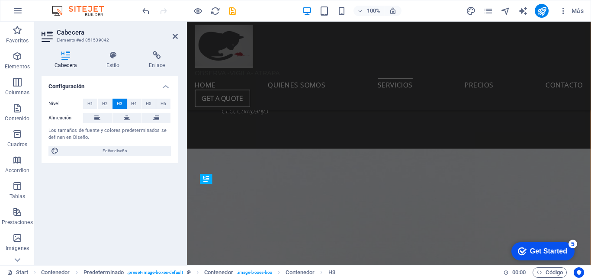
scroll to position [2654, 0]
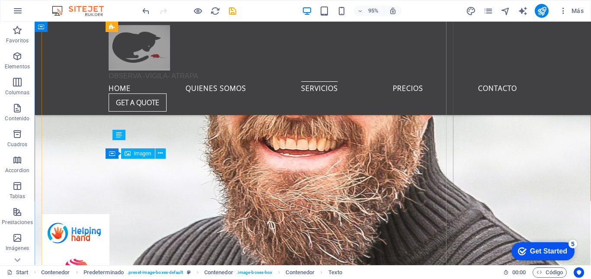
scroll to position [2411, 0]
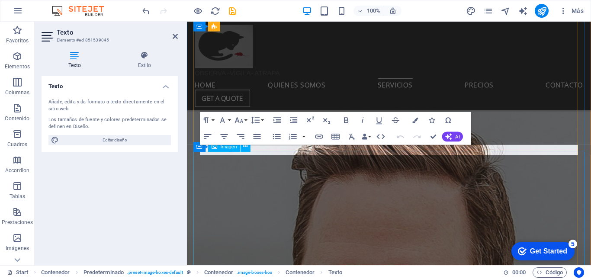
scroll to position [2654, 0]
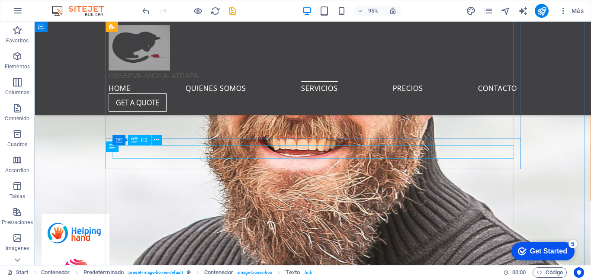
scroll to position [2411, 0]
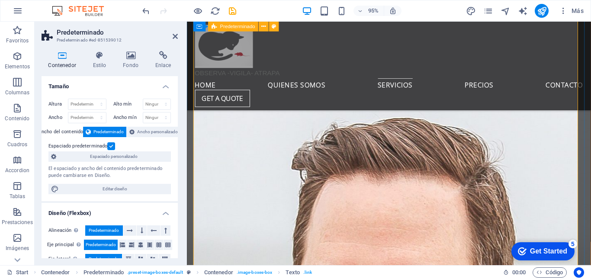
scroll to position [2654, 0]
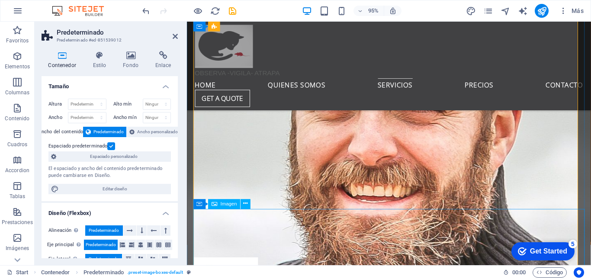
scroll to position [2608, 0]
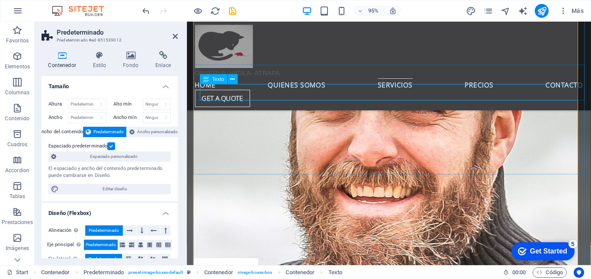
drag, startPoint x: 264, startPoint y: 93, endPoint x: 411, endPoint y: 95, distance: 147.0
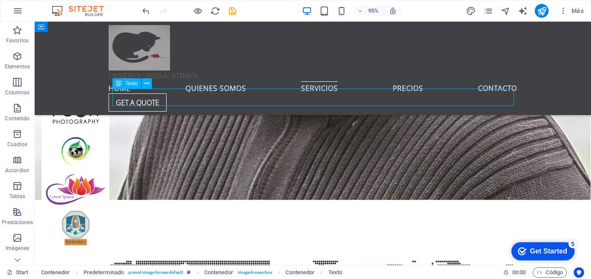
scroll to position [2365, 0]
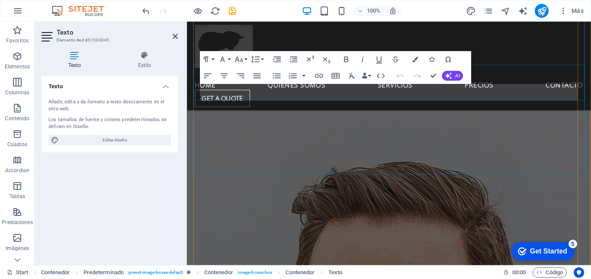
scroll to position [2608, 0]
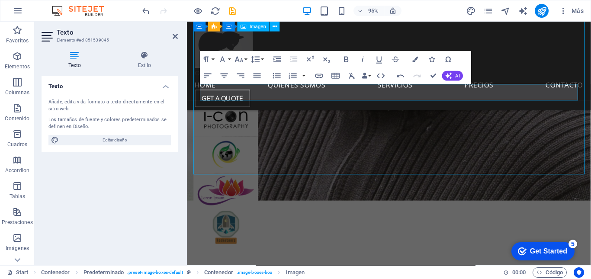
scroll to position [2365, 0]
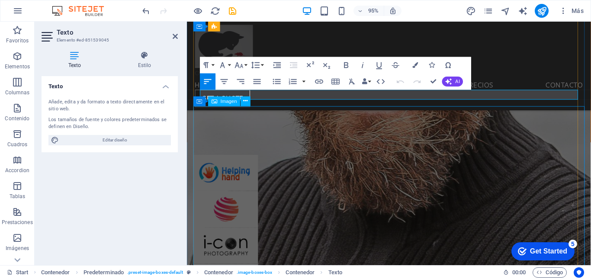
scroll to position [2717, 0]
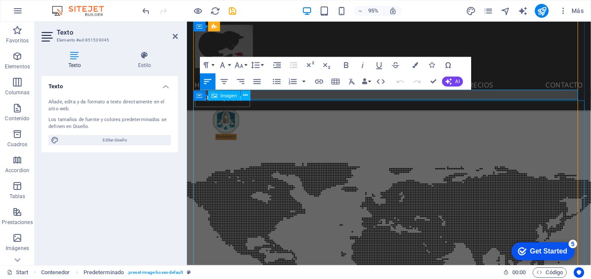
scroll to position [2476, 0]
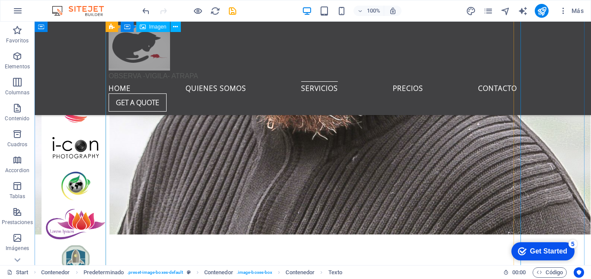
scroll to position [2573, 0]
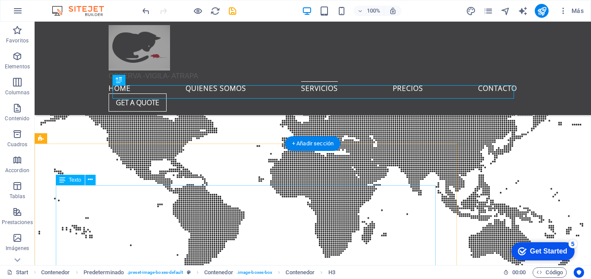
scroll to position [2772, 0]
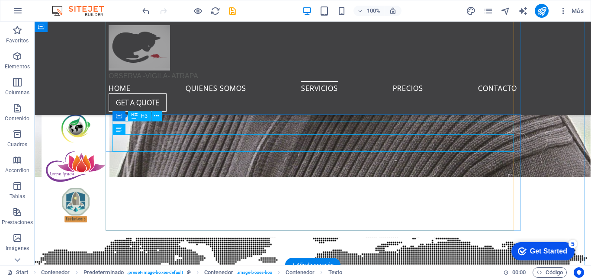
scroll to position [2633, 0]
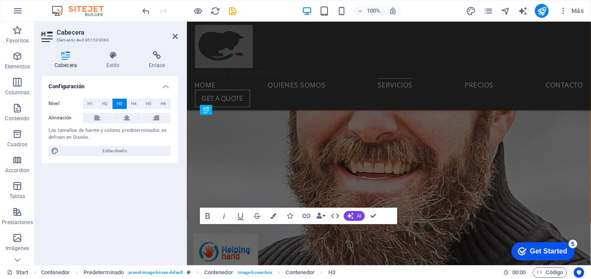
scroll to position [2874, 0]
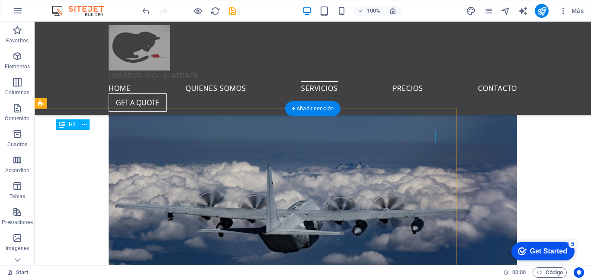
scroll to position [3661, 0]
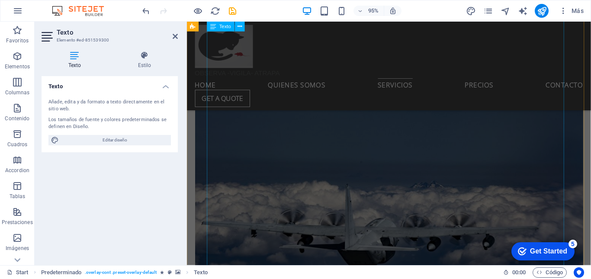
scroll to position [3887, 0]
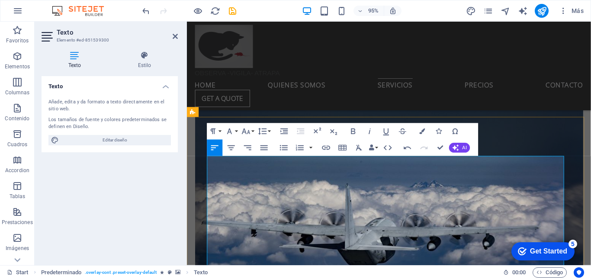
drag, startPoint x: 511, startPoint y: 190, endPoint x: 576, endPoint y: 251, distance: 89.3
drag, startPoint x: 512, startPoint y: 189, endPoint x: 560, endPoint y: 262, distance: 86.8
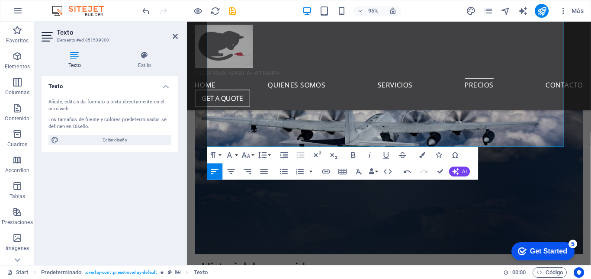
scroll to position [4109, 0]
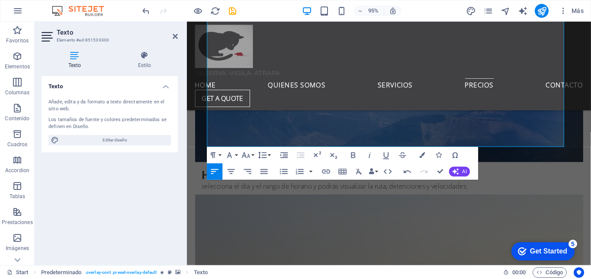
drag, startPoint x: 515, startPoint y: 190, endPoint x: 712, endPoint y: 299, distance: 225.5
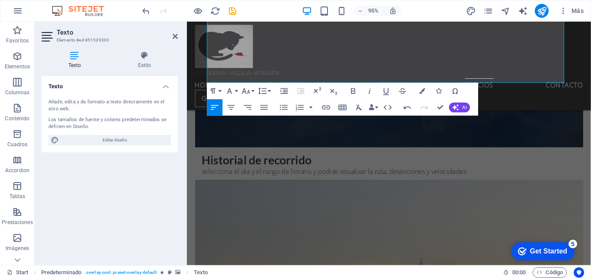
click at [525, 278] on div "Start Predeterminado . overlay-cont .preset-overlay-default Texto 00 : 00 Código" at bounding box center [295, 272] width 591 height 14
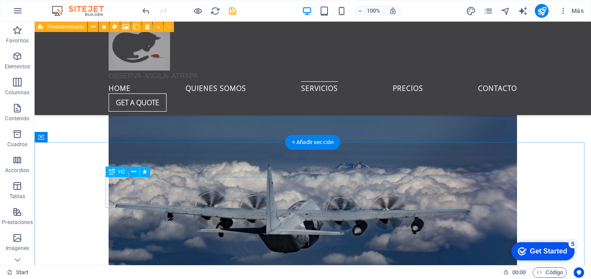
scroll to position [3701, 0]
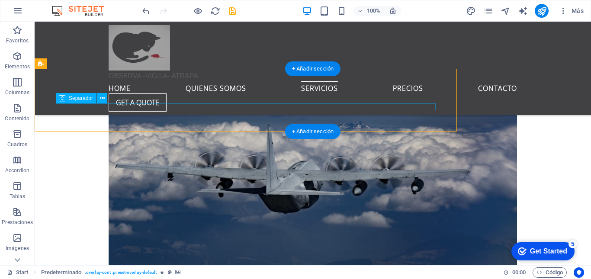
select select "rem"
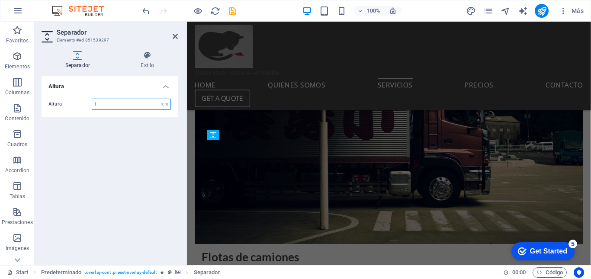
scroll to position [3897, 0]
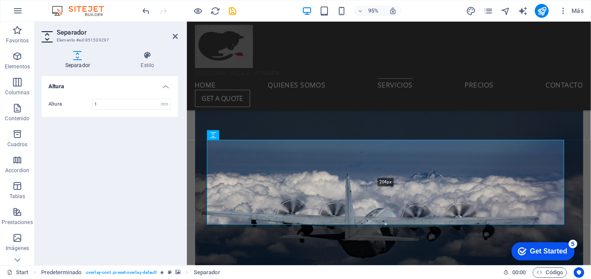
drag, startPoint x: 387, startPoint y: 146, endPoint x: 195, endPoint y: 218, distance: 204.6
type input "204"
select select "px"
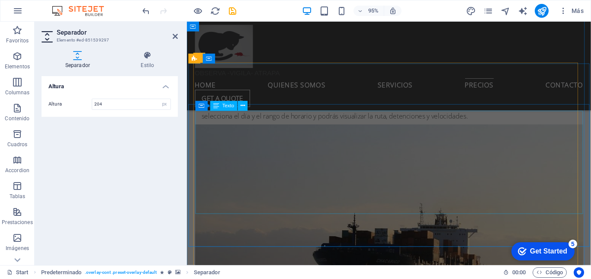
scroll to position [4167, 0]
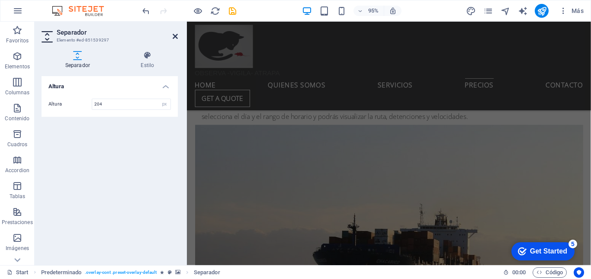
drag, startPoint x: 176, startPoint y: 36, endPoint x: 141, endPoint y: 15, distance: 40.6
click at [176, 36] on icon at bounding box center [175, 36] width 5 height 7
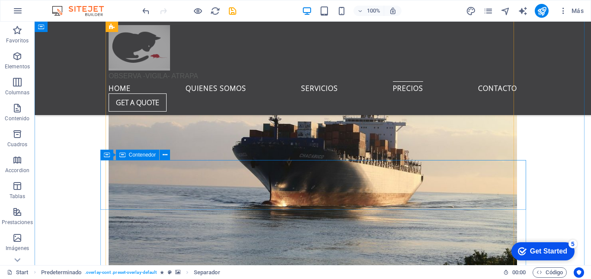
scroll to position [4033, 0]
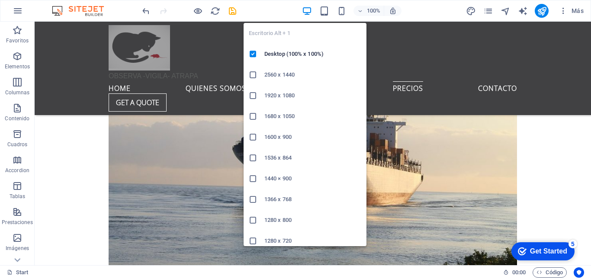
click at [310, 12] on icon "button" at bounding box center [307, 11] width 10 height 10
click at [282, 70] on h6 "2560 x 1440" at bounding box center [312, 75] width 97 height 10
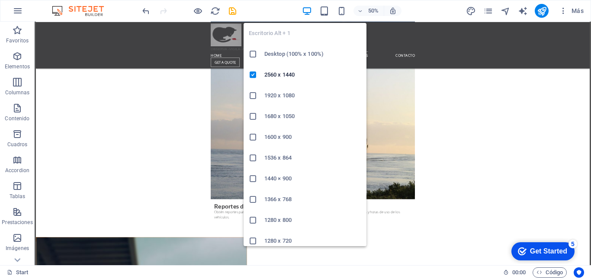
click at [285, 96] on h6 "1920 x 1080" at bounding box center [312, 95] width 97 height 10
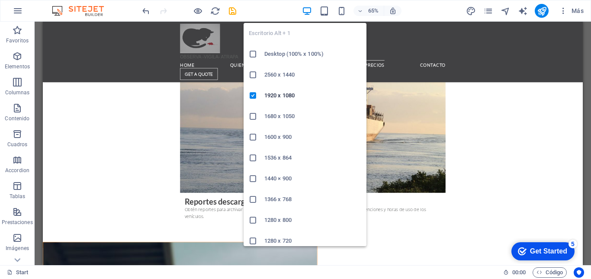
click at [309, 11] on icon "button" at bounding box center [307, 11] width 10 height 10
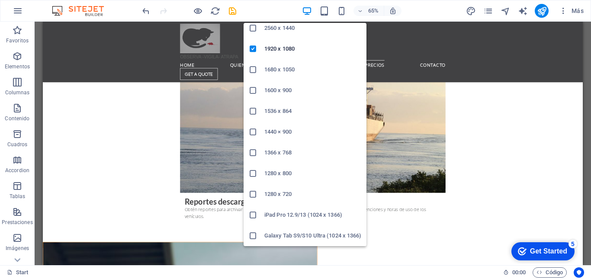
click at [272, 232] on h6 "Galaxy Tab S9/S10 Ultra (1024 x 1366)" at bounding box center [312, 235] width 97 height 10
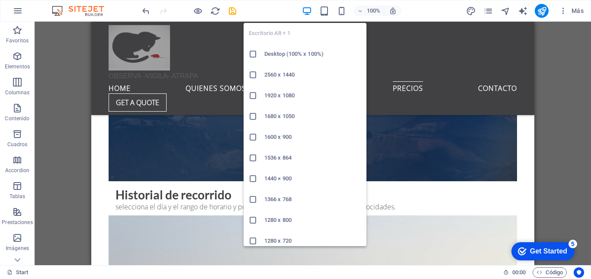
click at [281, 56] on h6 "Desktop (100% x 100%)" at bounding box center [312, 54] width 97 height 10
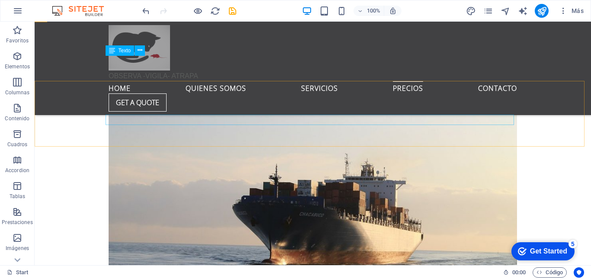
scroll to position [3973, 0]
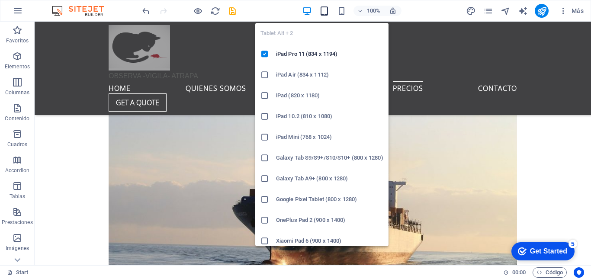
click at [323, 8] on icon "button" at bounding box center [324, 11] width 10 height 10
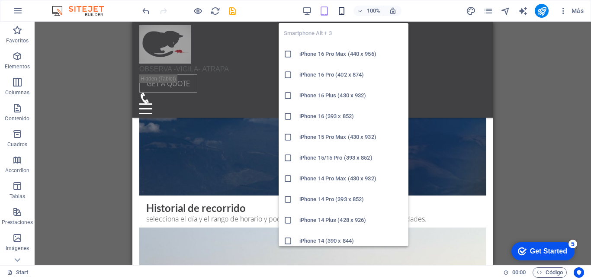
click at [343, 12] on icon "button" at bounding box center [341, 11] width 10 height 10
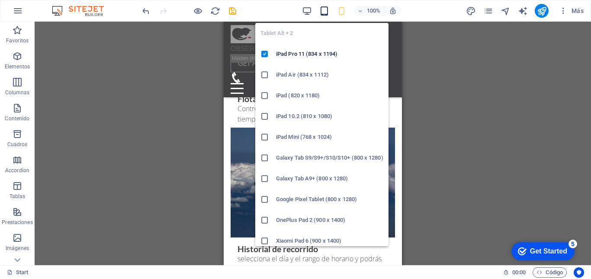
click at [324, 13] on icon "button" at bounding box center [324, 11] width 10 height 10
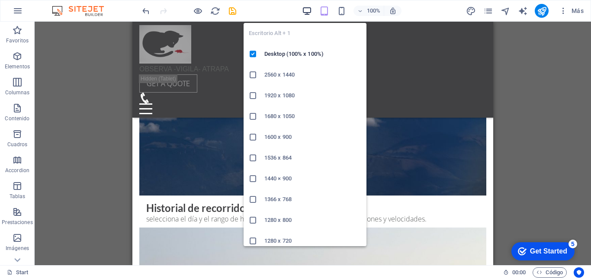
click at [306, 11] on icon "button" at bounding box center [307, 11] width 10 height 10
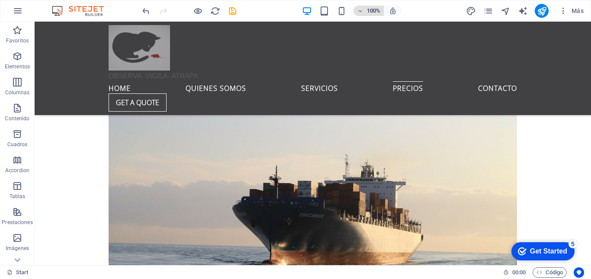
click at [360, 11] on icon "button" at bounding box center [360, 11] width 6 height 6
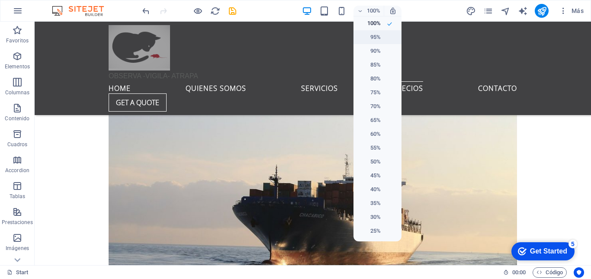
click at [372, 38] on h6 "95%" at bounding box center [369, 37] width 22 height 10
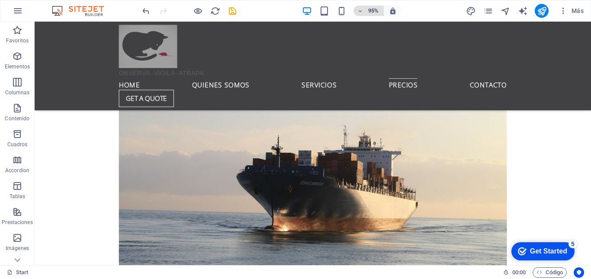
click at [368, 13] on h6 "95%" at bounding box center [373, 11] width 14 height 10
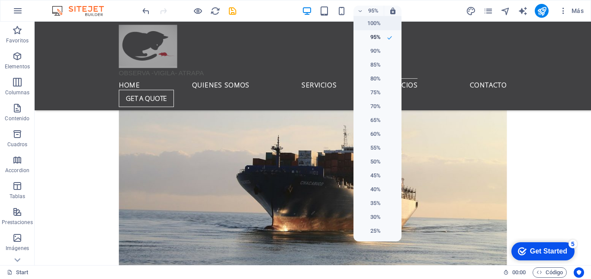
click at [369, 23] on h6 "100%" at bounding box center [369, 23] width 22 height 10
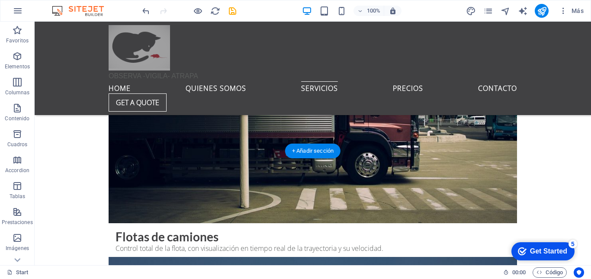
scroll to position [3629, 0]
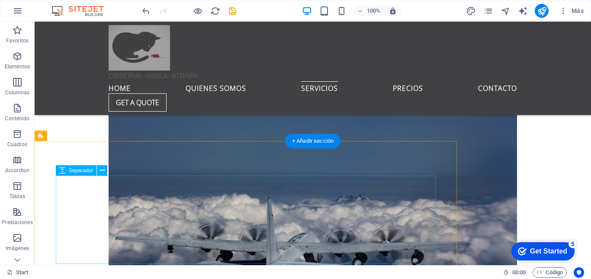
select select "px"
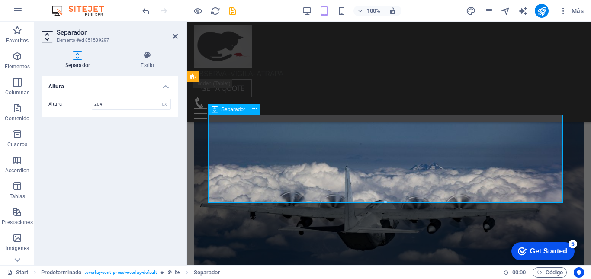
scroll to position [3768, 0]
click at [254, 109] on icon at bounding box center [254, 109] width 5 height 9
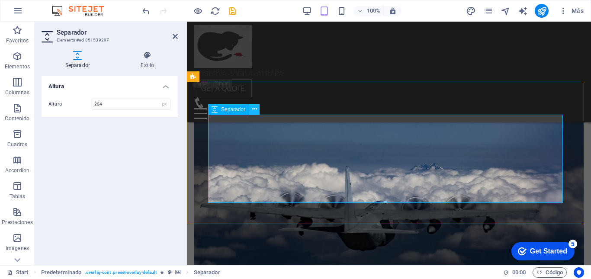
click at [256, 110] on icon at bounding box center [254, 109] width 5 height 9
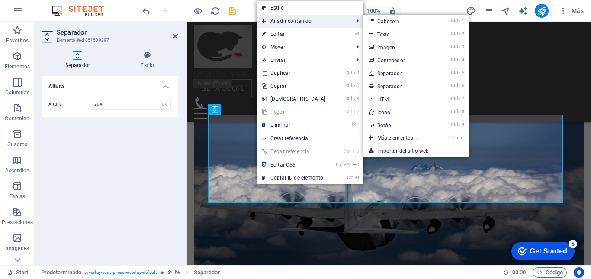
click at [302, 20] on span "Añadir contenido" at bounding box center [303, 21] width 94 height 13
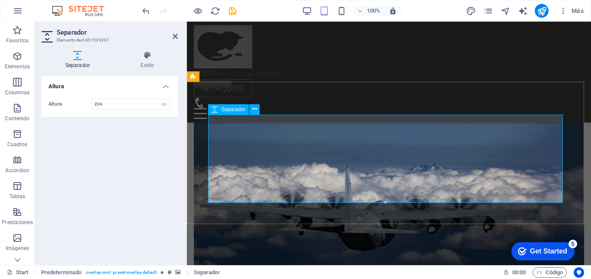
click at [254, 109] on icon at bounding box center [254, 109] width 5 height 9
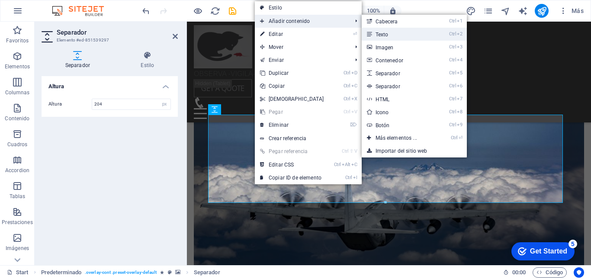
click at [375, 32] on link "Ctrl 2 Texto" at bounding box center [397, 34] width 73 height 13
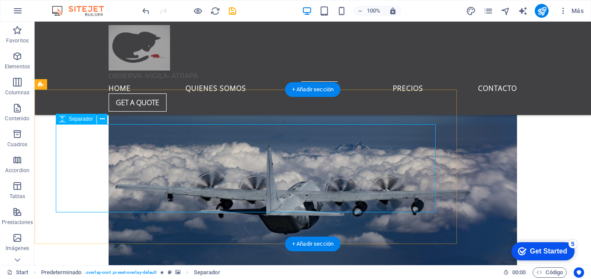
scroll to position [3680, 0]
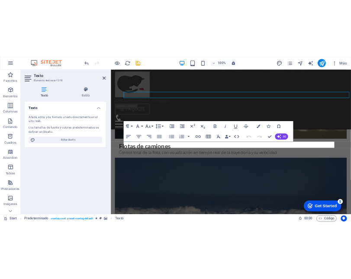
scroll to position [3828, 0]
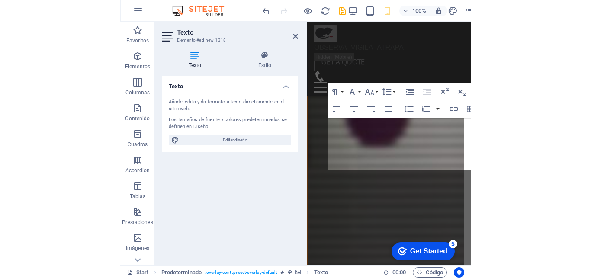
scroll to position [3854, 0]
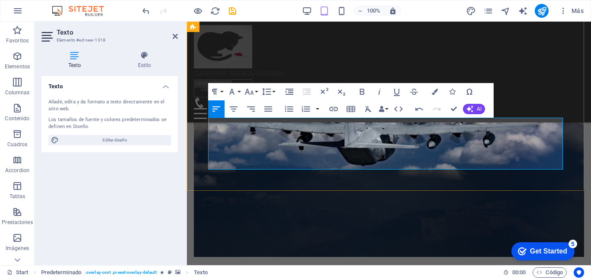
drag, startPoint x: 493, startPoint y: 125, endPoint x: 504, endPoint y: 125, distance: 11.7
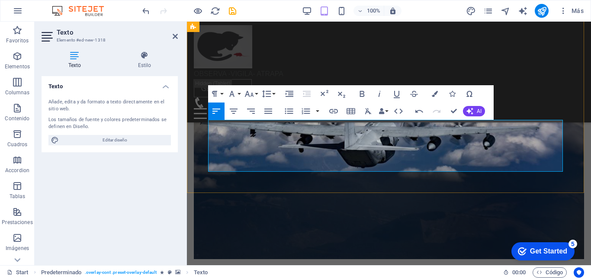
scroll to position [3851, 0]
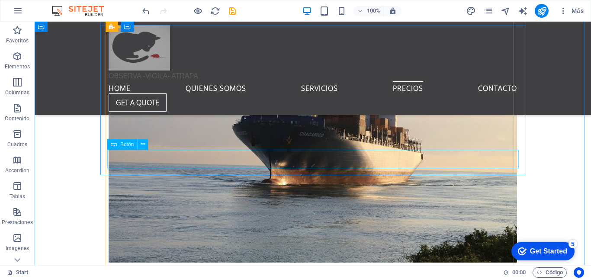
scroll to position [4054, 0]
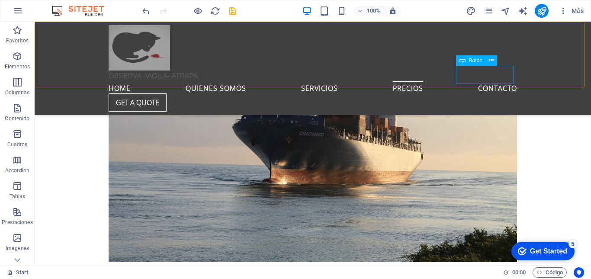
click at [492, 93] on div "Get a quote" at bounding box center [313, 102] width 408 height 18
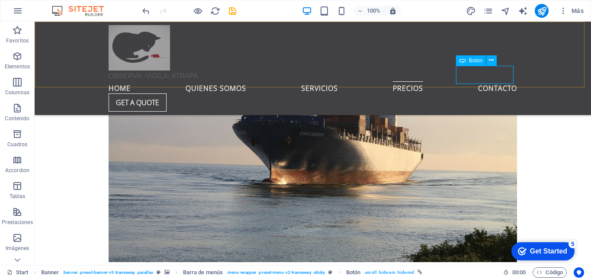
click at [506, 93] on div "Get a quote" at bounding box center [313, 102] width 408 height 18
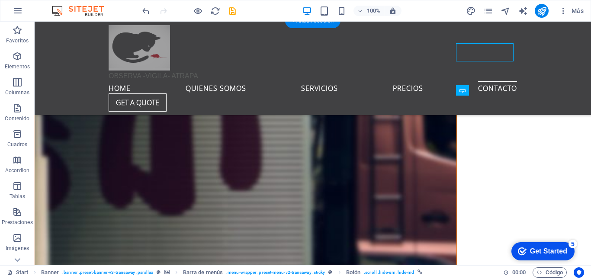
scroll to position [4673, 0]
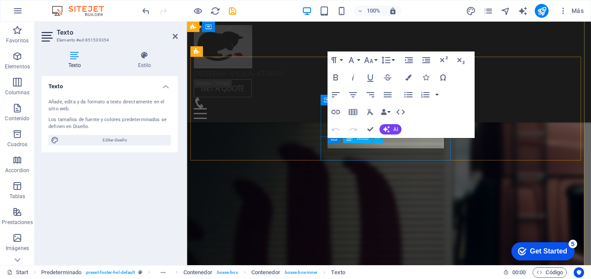
scroll to position [4792, 0]
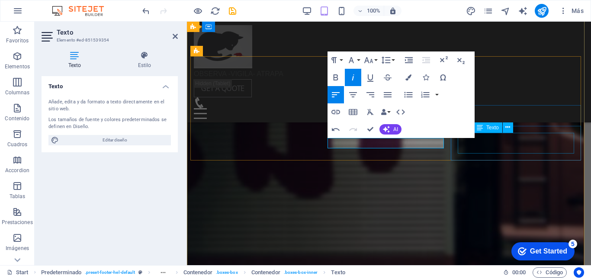
drag, startPoint x: 455, startPoint y: 157, endPoint x: 659, endPoint y: 90, distance: 214.6
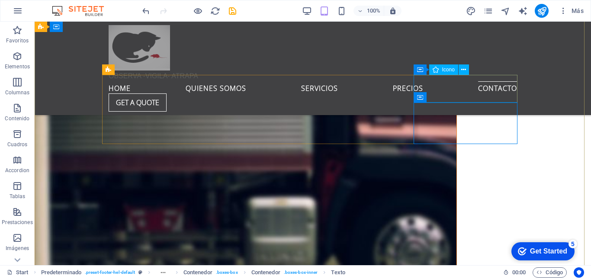
scroll to position [4671, 0]
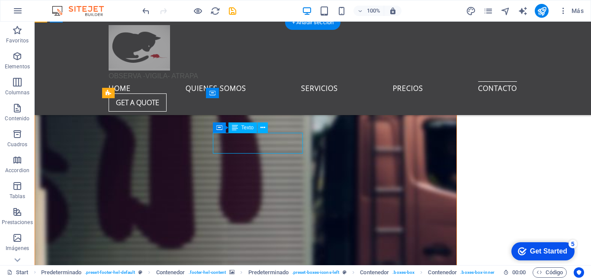
scroll to position [4792, 0]
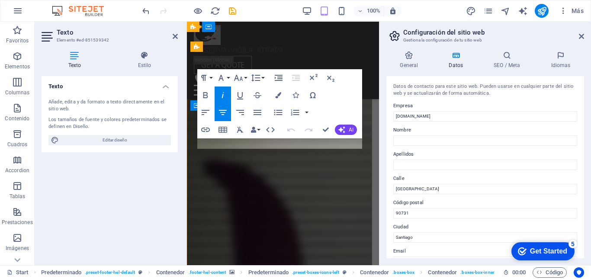
scroll to position [5981, 0]
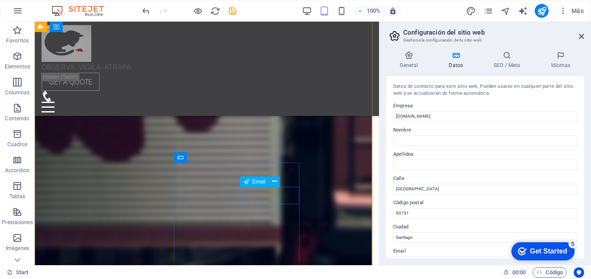
scroll to position [4927, 0]
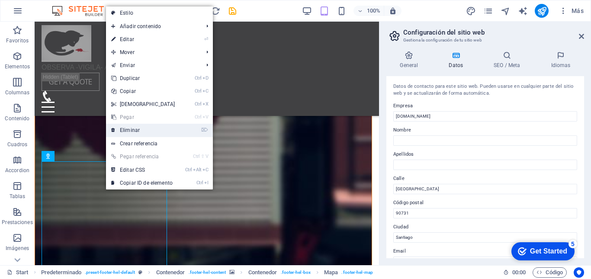
click at [130, 128] on link "⌦ Eliminar" at bounding box center [143, 130] width 74 height 13
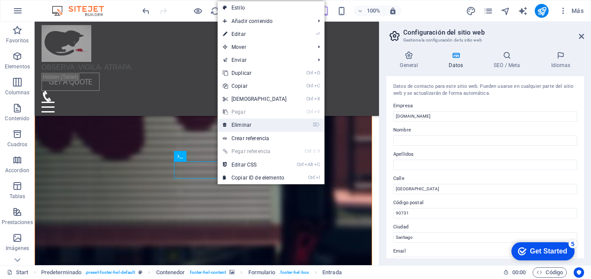
click at [246, 126] on link "⌦ Eliminar" at bounding box center [255, 124] width 74 height 13
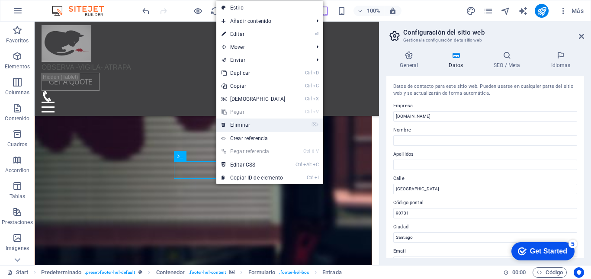
click at [239, 128] on link "⌦ Eliminar" at bounding box center [253, 124] width 74 height 13
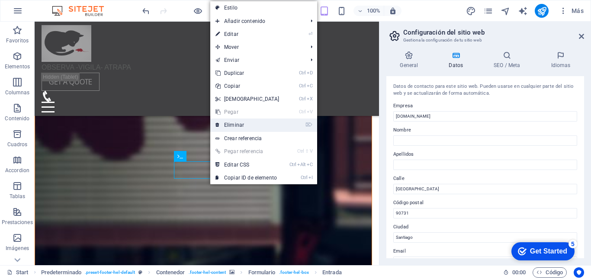
click at [233, 124] on link "⌦ Eliminar" at bounding box center [247, 124] width 74 height 13
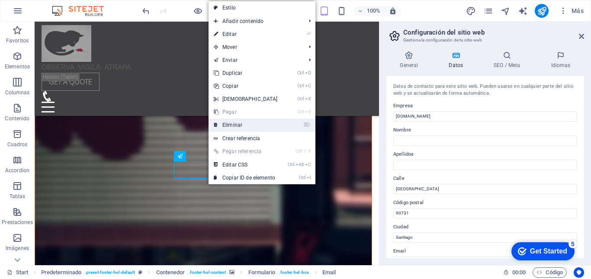
click at [228, 126] on link "⌦ Eliminar" at bounding box center [245, 124] width 74 height 13
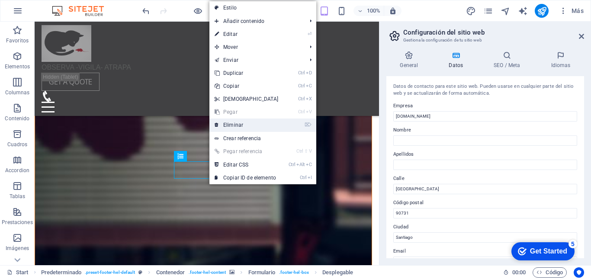
click at [234, 127] on link "⌦ Eliminar" at bounding box center [246, 124] width 74 height 13
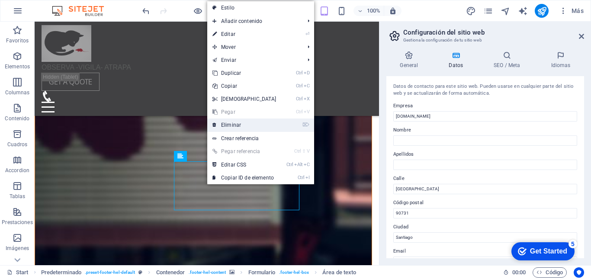
click at [227, 124] on link "⌦ Eliminar" at bounding box center [244, 124] width 74 height 13
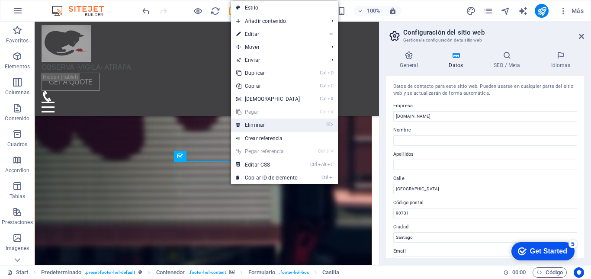
click at [259, 125] on link "⌦ Eliminar" at bounding box center [268, 124] width 74 height 13
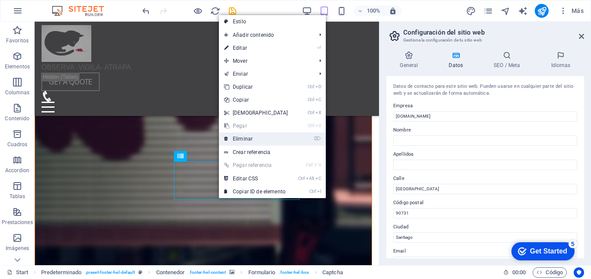
click at [245, 138] on link "⌦ Eliminar" at bounding box center [256, 138] width 74 height 13
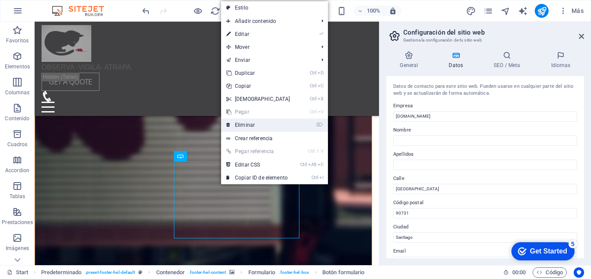
click at [250, 128] on link "⌦ Eliminar" at bounding box center [258, 124] width 74 height 13
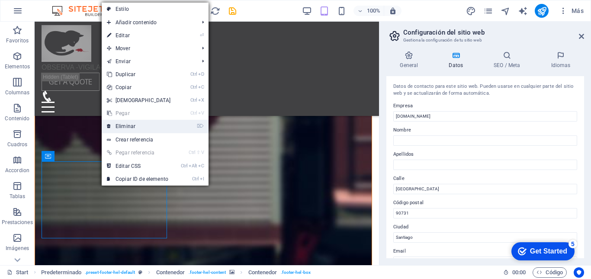
click at [131, 126] on link "⌦ Eliminar" at bounding box center [139, 126] width 74 height 13
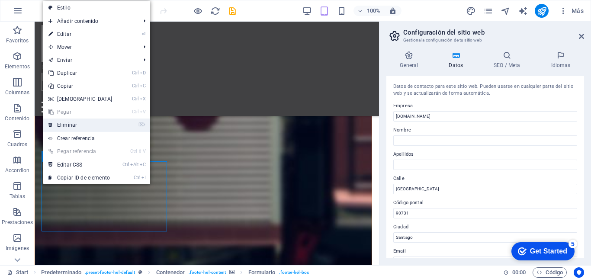
click at [64, 125] on link "⌦ Eliminar" at bounding box center [80, 124] width 74 height 13
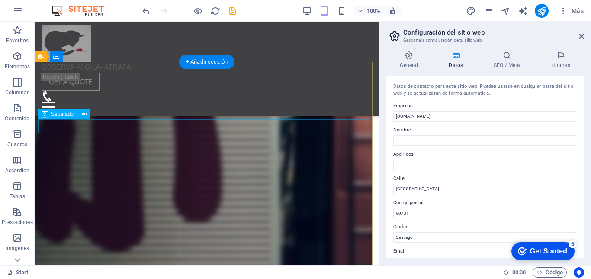
scroll to position [4832, 0]
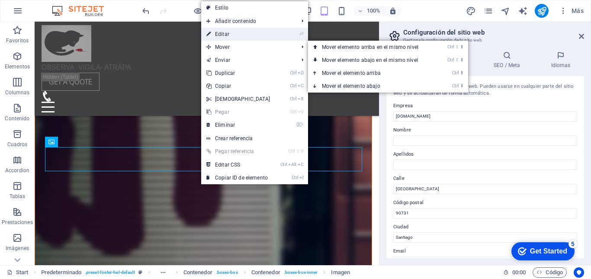
click at [224, 34] on link "⏎ Editar" at bounding box center [238, 34] width 74 height 13
select select "px"
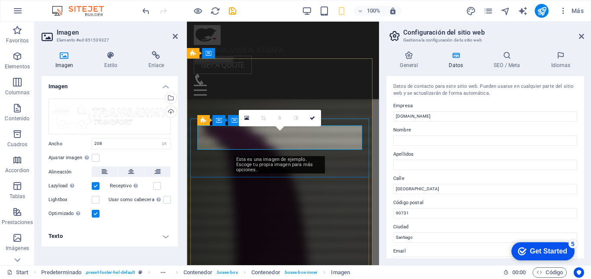
scroll to position [5914, 0]
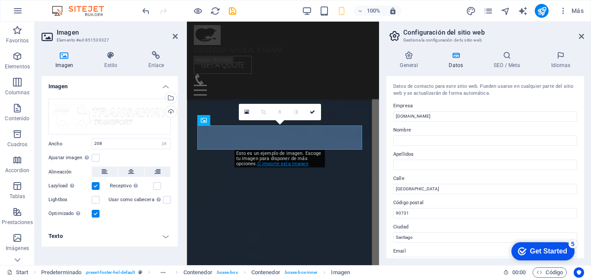
click at [272, 165] on link "O importe esta imagen" at bounding box center [282, 164] width 51 height 6
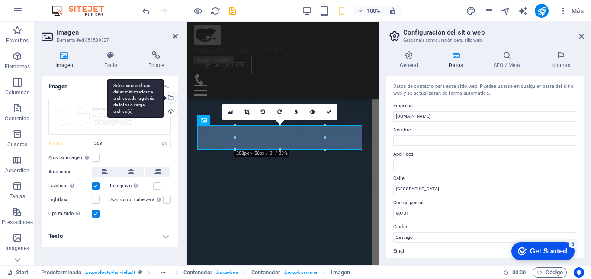
click at [173, 99] on div "Selecciona archivos del administrador de archivos, de la galería de fotos o car…" at bounding box center [169, 98] width 13 height 13
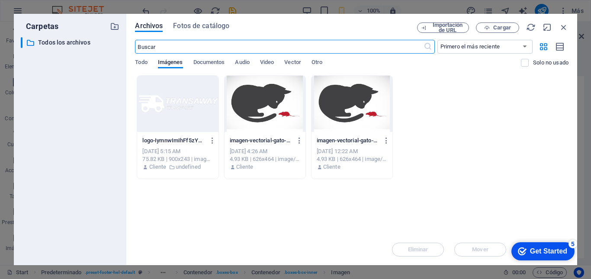
scroll to position [20868, 0]
click at [173, 63] on span "Imágenes" at bounding box center [170, 63] width 25 height 12
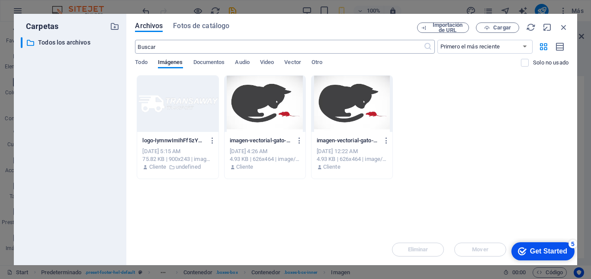
click at [427, 47] on icon at bounding box center [427, 46] width 9 height 9
click at [495, 28] on span "Cargar" at bounding box center [502, 27] width 18 height 5
click at [563, 29] on icon "button" at bounding box center [564, 27] width 10 height 10
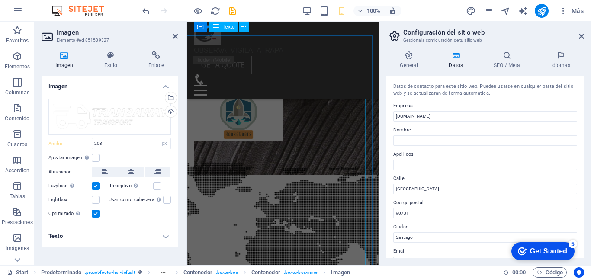
scroll to position [2674, 0]
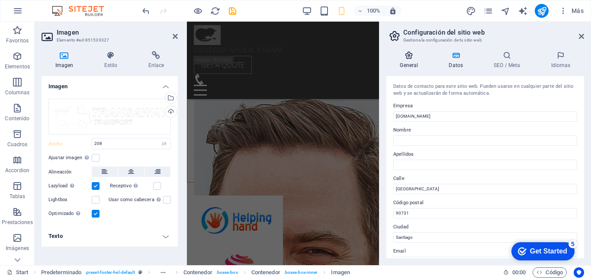
click at [409, 56] on icon at bounding box center [408, 55] width 45 height 9
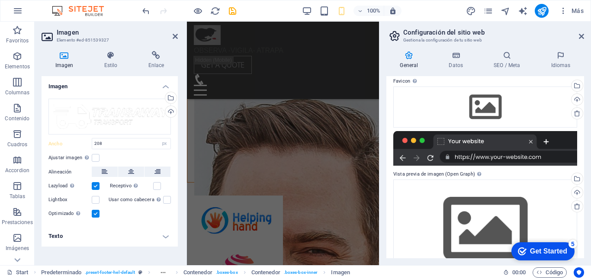
scroll to position [125, 0]
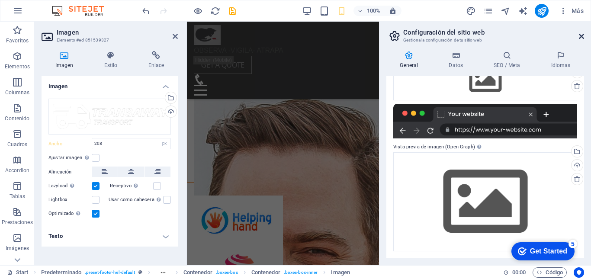
click at [581, 33] on icon at bounding box center [581, 36] width 5 height 7
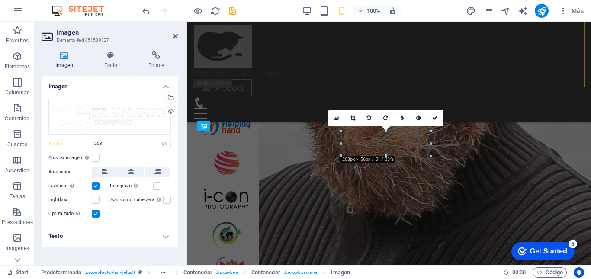
scroll to position [4718, 0]
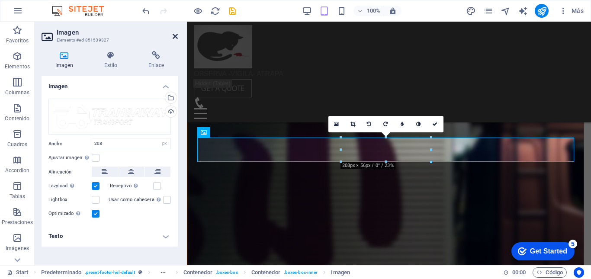
click at [176, 37] on icon at bounding box center [175, 36] width 5 height 7
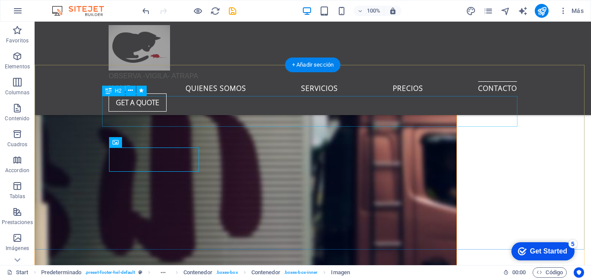
scroll to position [4627, 0]
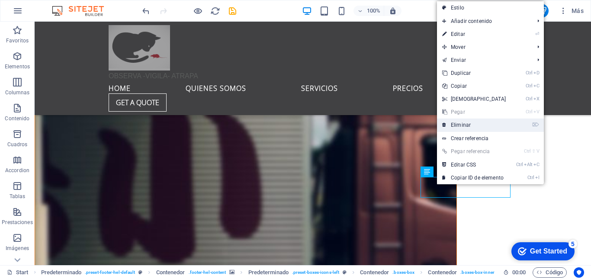
click at [459, 125] on link "⌦ Eliminar" at bounding box center [474, 124] width 74 height 13
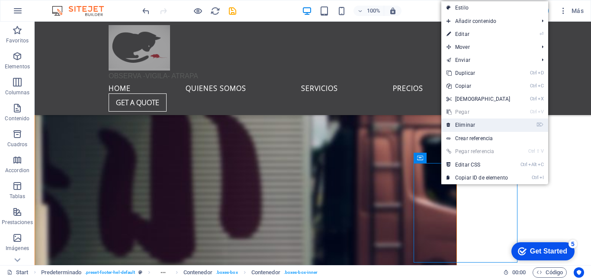
click at [468, 125] on link "⌦ Eliminar" at bounding box center [478, 124] width 74 height 13
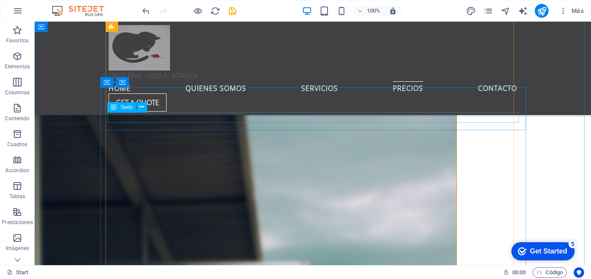
scroll to position [4328, 0]
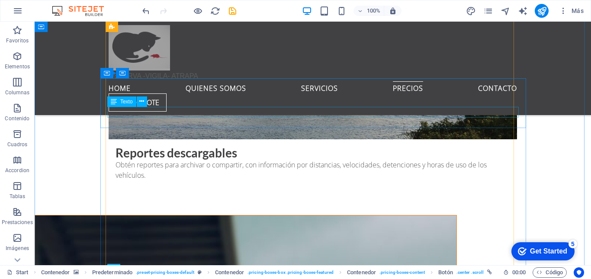
scroll to position [4131, 0]
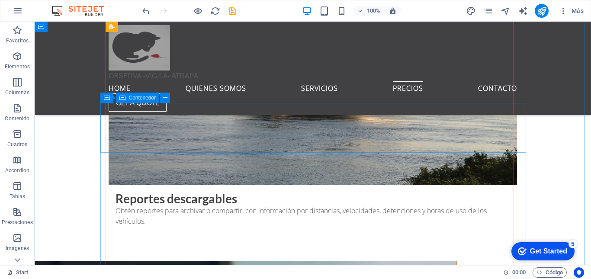
drag, startPoint x: 304, startPoint y: 112, endPoint x: 258, endPoint y: 95, distance: 48.7
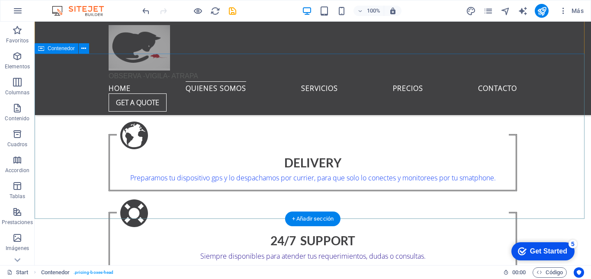
scroll to position [53, 0]
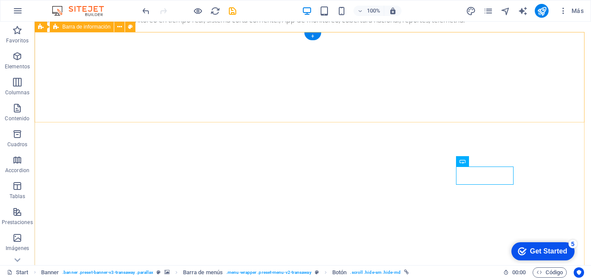
scroll to position [0, 0]
drag, startPoint x: 437, startPoint y: 64, endPoint x: 428, endPoint y: 64, distance: 9.1
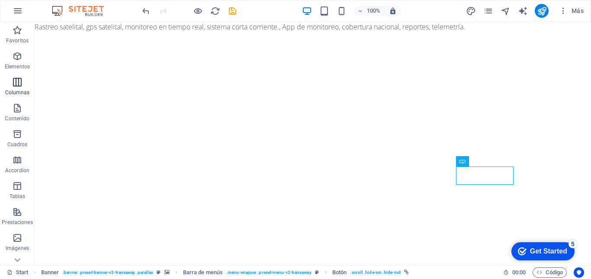
click at [19, 84] on icon "button" at bounding box center [17, 82] width 10 height 10
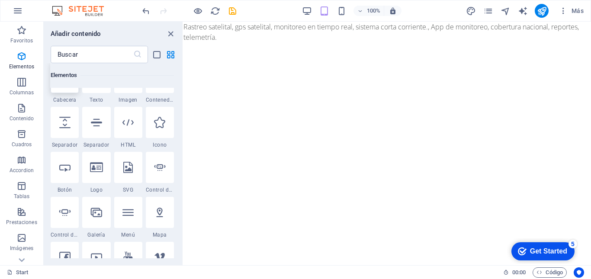
click at [61, 89] on div at bounding box center [65, 77] width 28 height 31
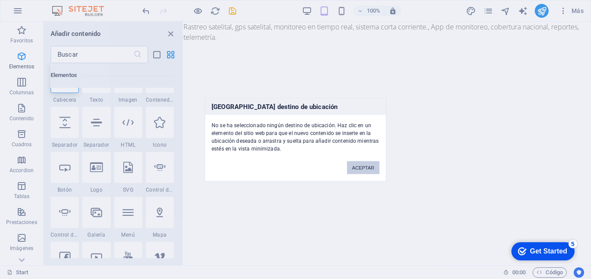
click at [359, 167] on button "ACEPTAR" at bounding box center [363, 167] width 32 height 13
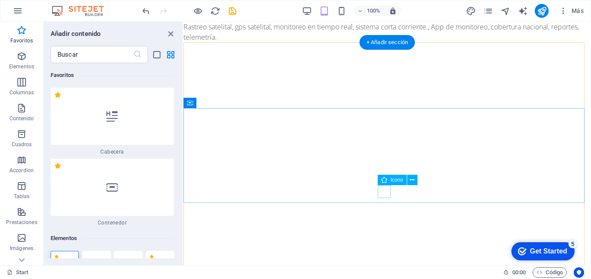
click at [385, 245] on figure at bounding box center [387, 251] width 13 height 13
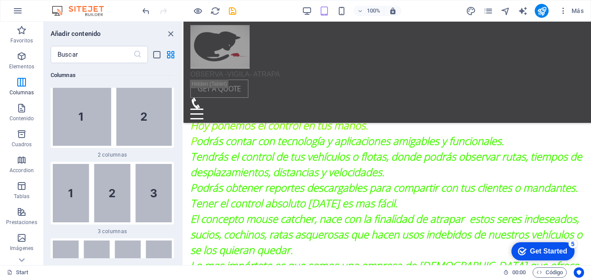
scroll to position [587, 0]
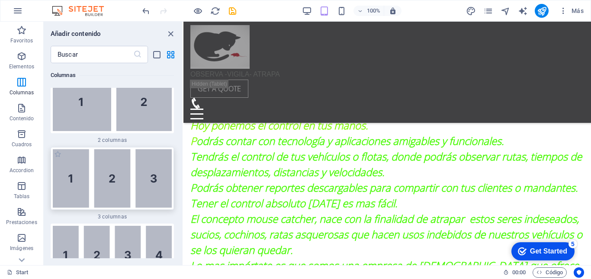
drag, startPoint x: 85, startPoint y: 179, endPoint x: 14, endPoint y: 90, distance: 113.2
click at [85, 179] on img at bounding box center [112, 178] width 119 height 58
click at [58, 197] on img at bounding box center [112, 178] width 119 height 58
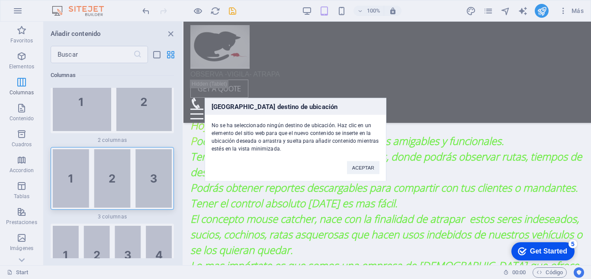
click at [334, 191] on div "[GEOGRAPHIC_DATA] destino de ubicación No se ha seleccionado ningún destino de …" at bounding box center [295, 139] width 591 height 279
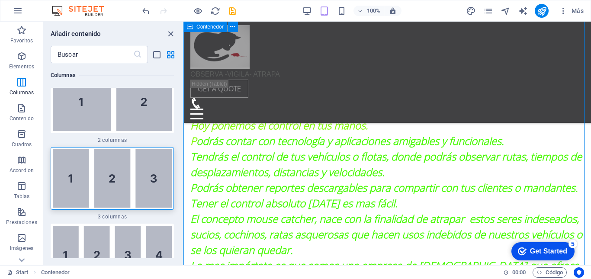
click at [160, 176] on img at bounding box center [112, 178] width 119 height 58
drag, startPoint x: 491, startPoint y: 176, endPoint x: 310, endPoint y: 154, distance: 182.0
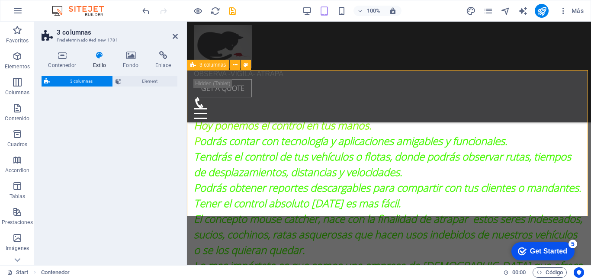
select select "rem"
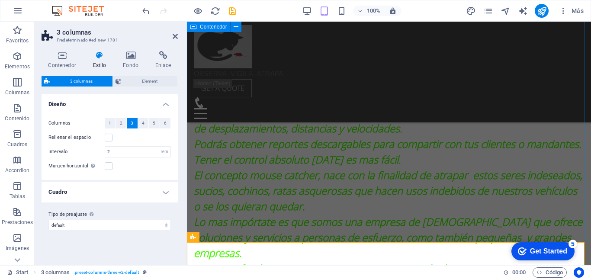
scroll to position [599, 0]
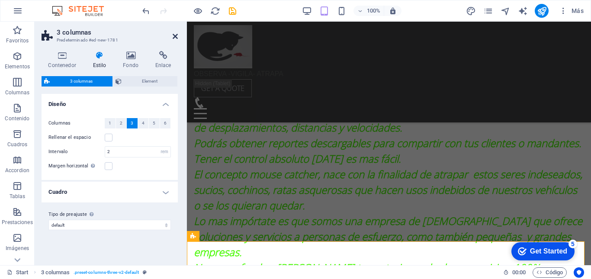
click at [174, 36] on icon at bounding box center [175, 36] width 5 height 7
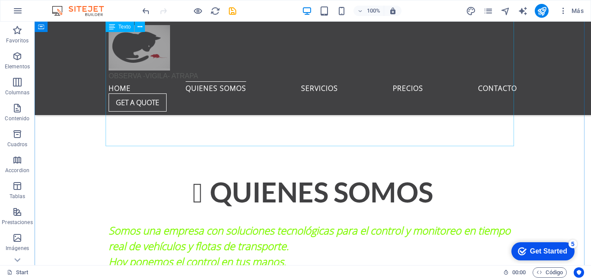
scroll to position [499, 0]
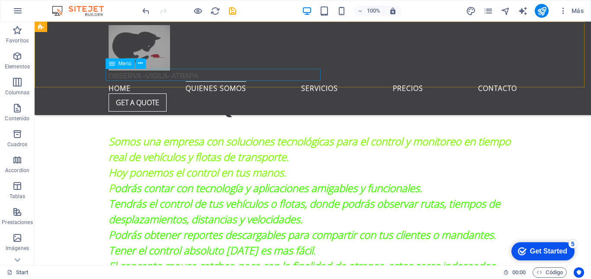
click at [265, 81] on nav "Home QUIENES SOMOS Servicios Precios Contacto" at bounding box center [313, 87] width 408 height 12
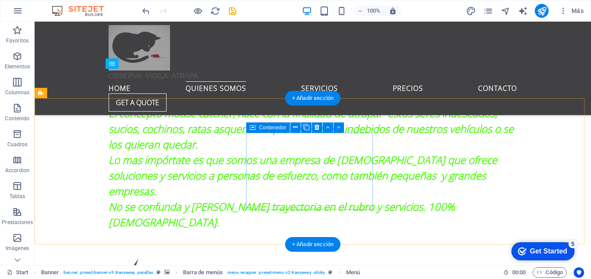
scroll to position [652, 0]
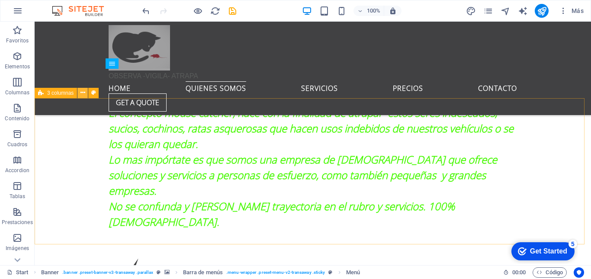
click at [82, 92] on icon at bounding box center [82, 92] width 5 height 9
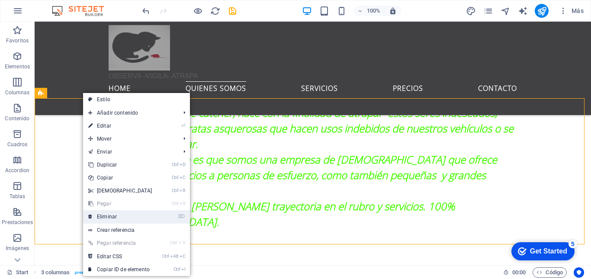
click at [116, 218] on link "⌦ Eliminar" at bounding box center [120, 216] width 74 height 13
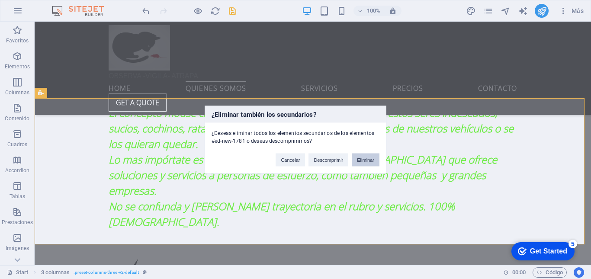
click at [371, 160] on button "Eliminar" at bounding box center [366, 159] width 28 height 13
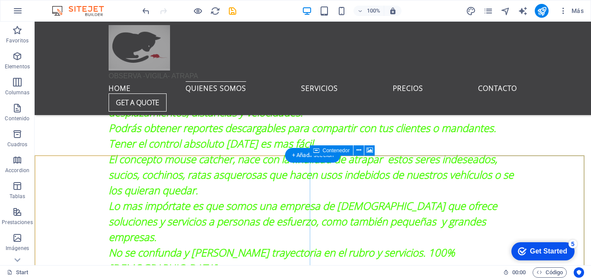
scroll to position [668, 0]
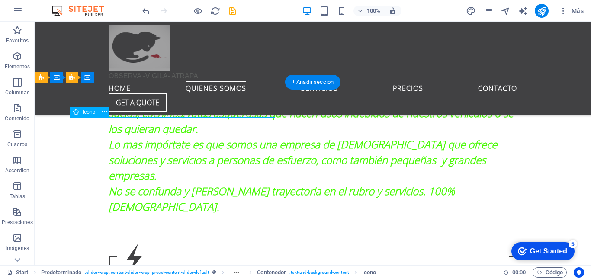
select select "xMidYMid"
select select "px"
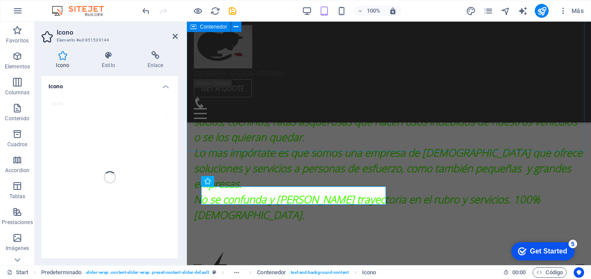
scroll to position [689, 0]
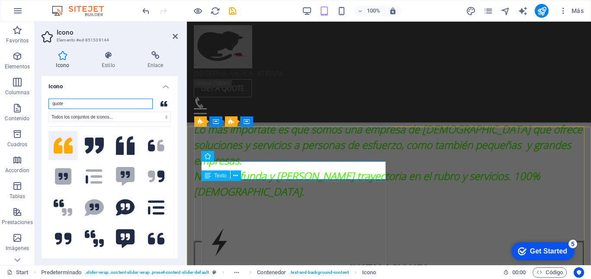
scroll to position [730, 0]
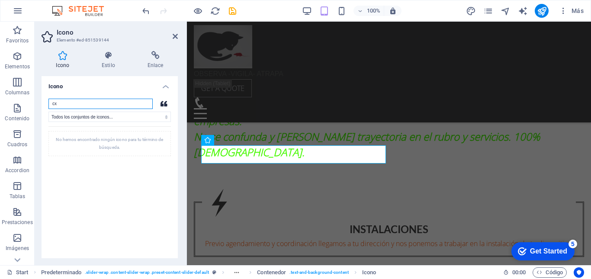
type input "c"
type input "Se"
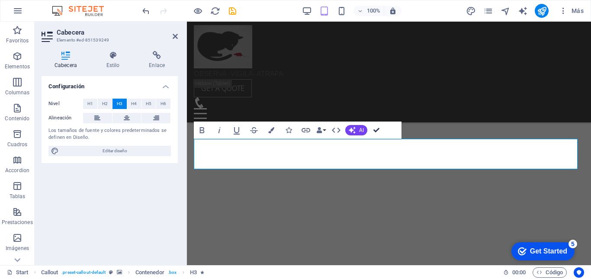
scroll to position [1649, 0]
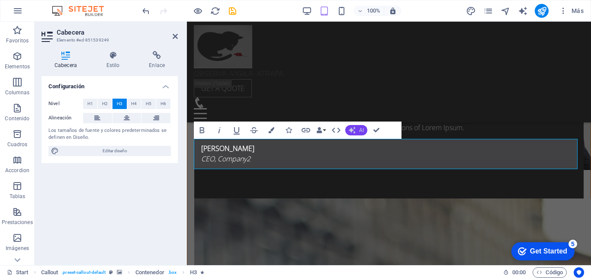
click at [361, 129] on span "AI" at bounding box center [361, 130] width 5 height 5
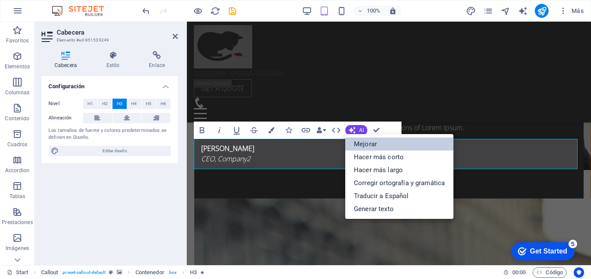
click at [360, 142] on link "Mejorar" at bounding box center [399, 144] width 108 height 13
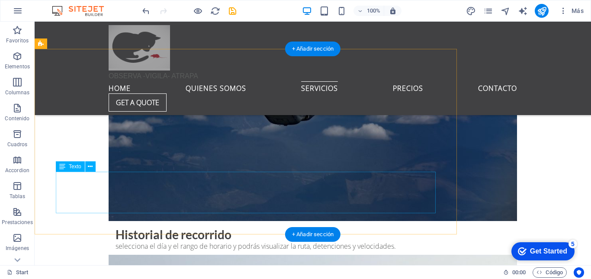
scroll to position [3760, 0]
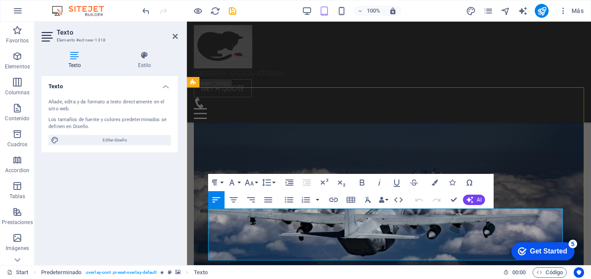
scroll to position [3762, 0]
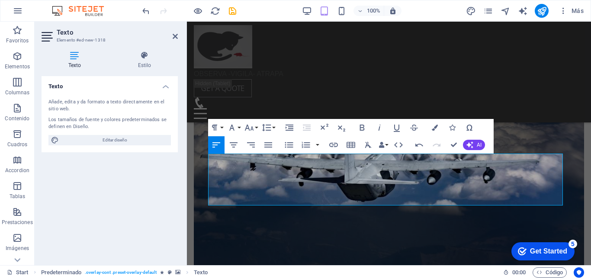
scroll to position [3818, 0]
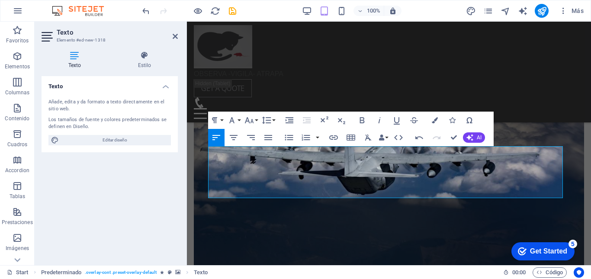
scroll to position [3825, 0]
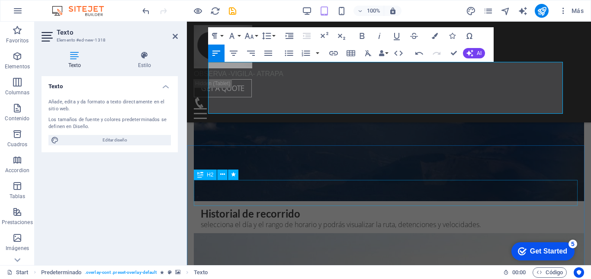
scroll to position [3906, 0]
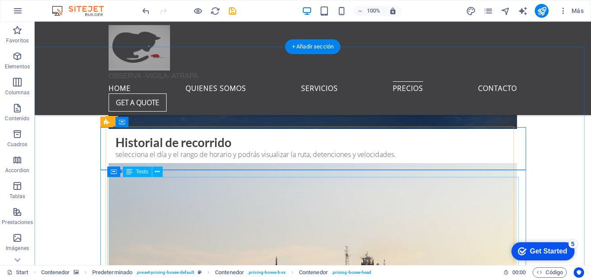
scroll to position [3958, 0]
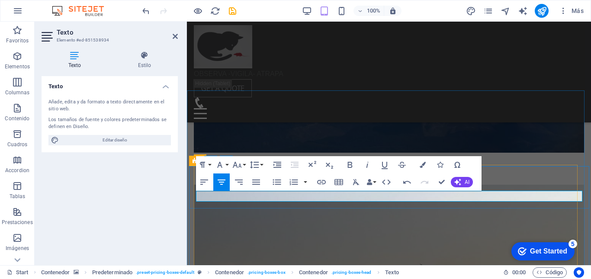
scroll to position [3993, 0]
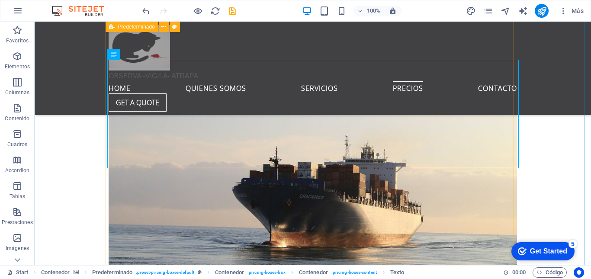
scroll to position [4077, 0]
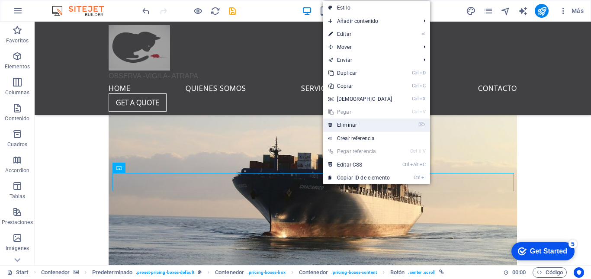
click at [351, 123] on link "⌦ Eliminar" at bounding box center [360, 124] width 74 height 13
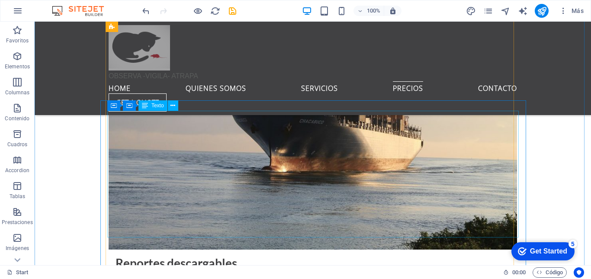
scroll to position [4194, 0]
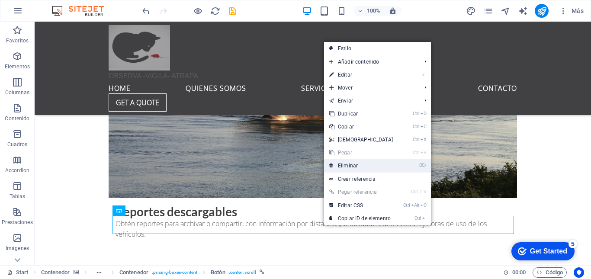
click at [343, 167] on link "⌦ Eliminar" at bounding box center [361, 165] width 74 height 13
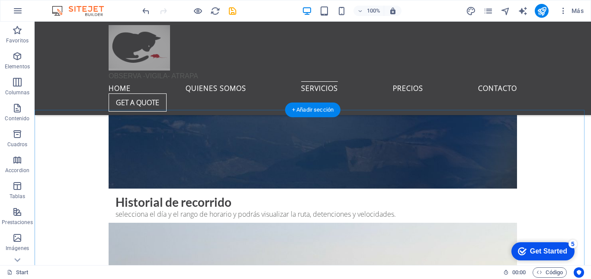
scroll to position [3892, 0]
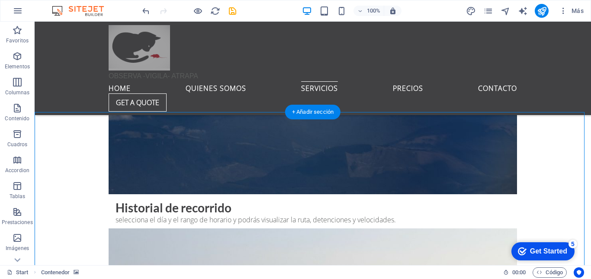
drag, startPoint x: 306, startPoint y: 189, endPoint x: 307, endPoint y: 208, distance: 19.0
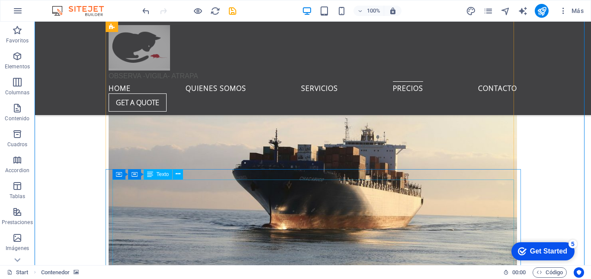
scroll to position [4098, 0]
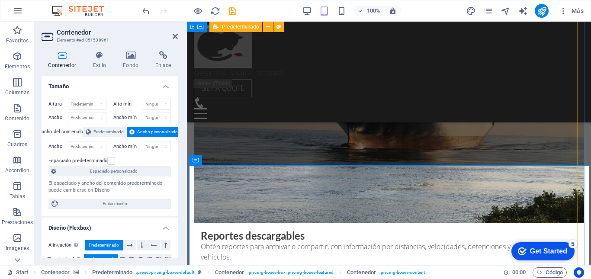
scroll to position [4143, 0]
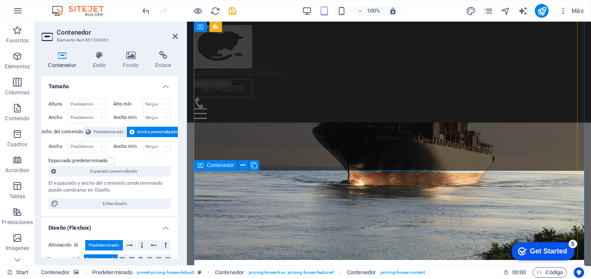
click at [214, 167] on span "Contenedor" at bounding box center [220, 165] width 27 height 5
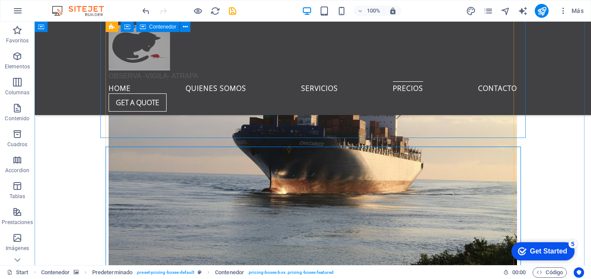
scroll to position [4120, 0]
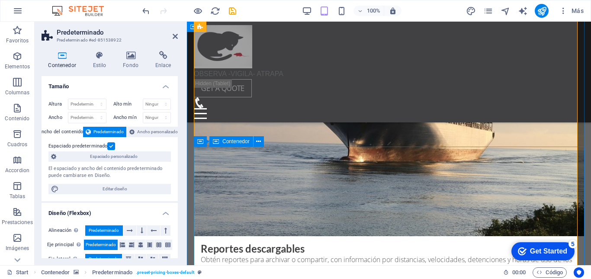
scroll to position [4167, 0]
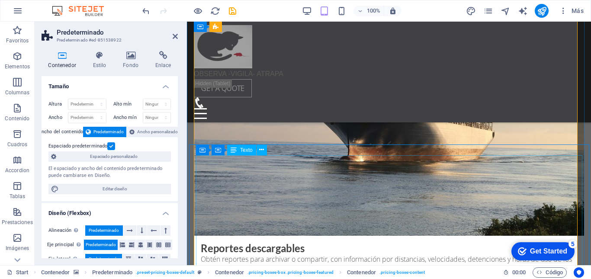
click at [245, 151] on span "Texto" at bounding box center [246, 149] width 13 height 5
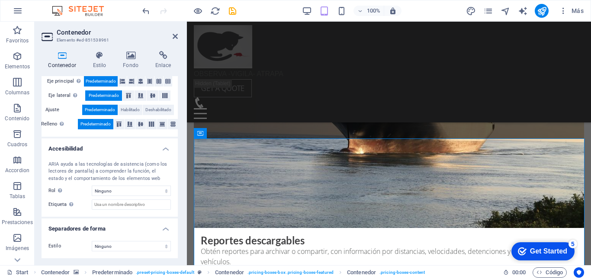
scroll to position [0, 0]
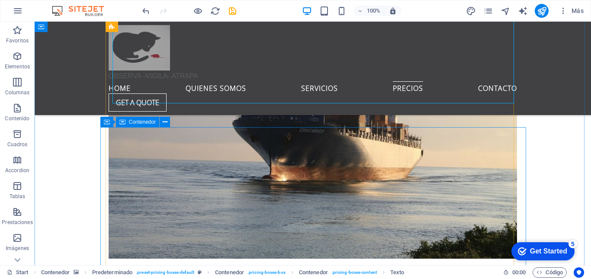
scroll to position [4133, 0]
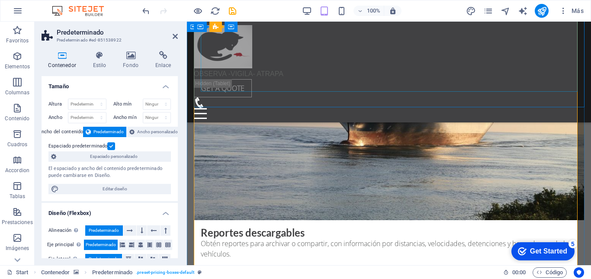
scroll to position [4200, 0]
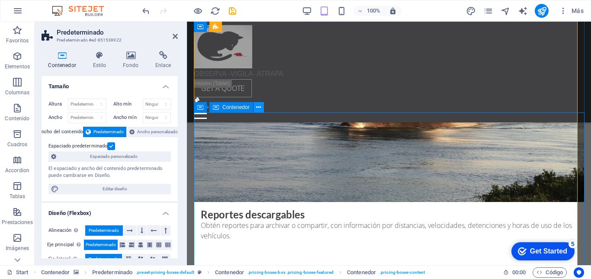
click at [257, 105] on icon at bounding box center [258, 107] width 5 height 9
click at [200, 107] on icon at bounding box center [200, 107] width 6 height 10
click at [214, 108] on span "Contenedor" at bounding box center [220, 107] width 27 height 5
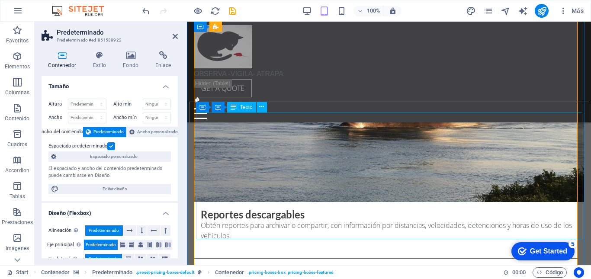
scroll to position [4232, 0]
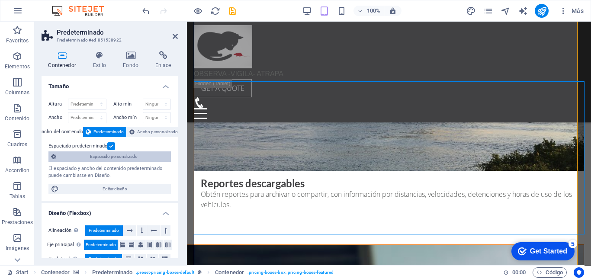
click at [133, 156] on span "Espaciado personalizado" at bounding box center [113, 156] width 109 height 10
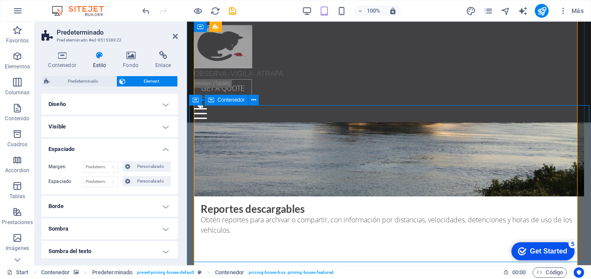
scroll to position [4207, 0]
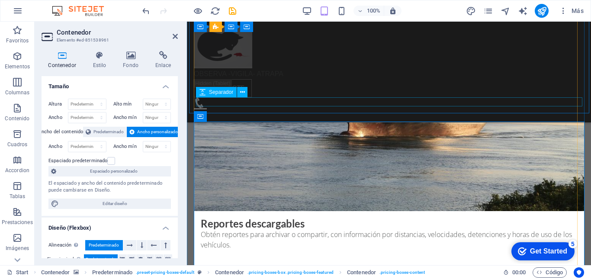
scroll to position [0, 0]
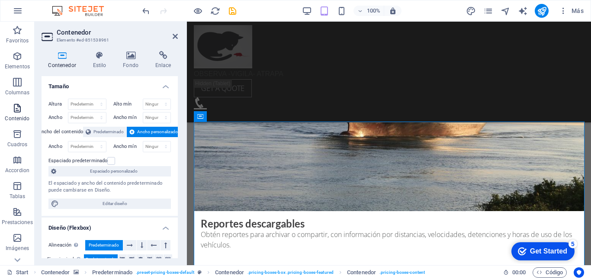
click at [16, 109] on icon "button" at bounding box center [17, 108] width 10 height 10
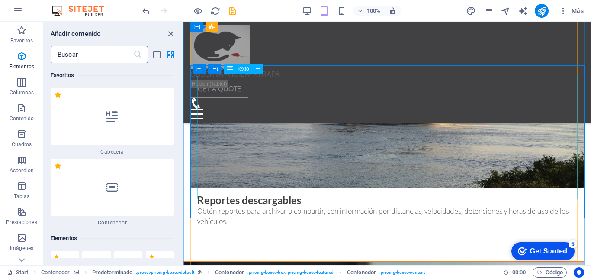
scroll to position [2933, 0]
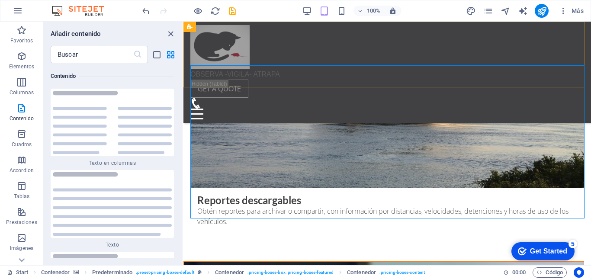
click at [365, 81] on div "OBSERVA -VIGILA- ATRAPA Home QUIENES SOMOS Servicios Precios Contacto Get a quo…" at bounding box center [386, 72] width 407 height 101
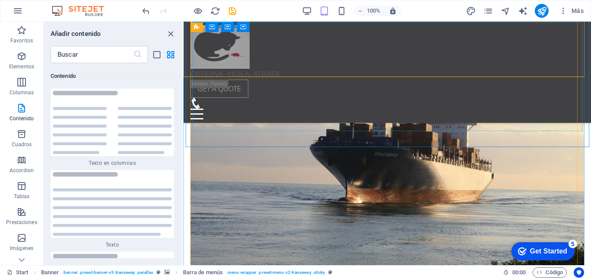
scroll to position [4134, 0]
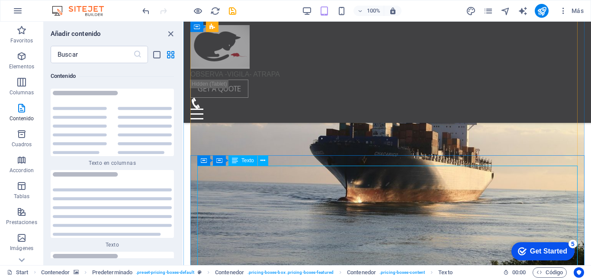
click at [242, 161] on span "Texto" at bounding box center [247, 160] width 13 height 5
click at [263, 161] on icon at bounding box center [262, 160] width 5 height 9
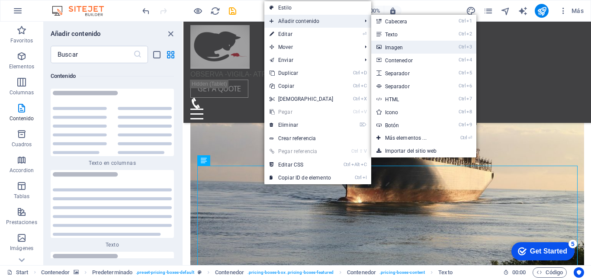
click at [395, 48] on link "Ctrl 3 Imagen" at bounding box center [407, 47] width 73 height 13
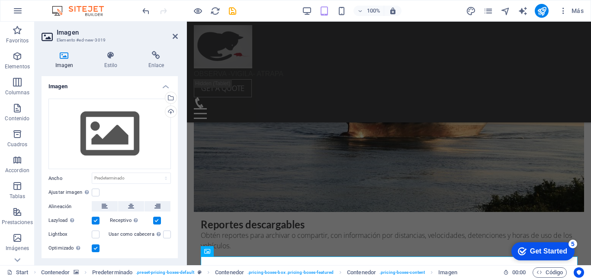
scroll to position [0, 0]
click at [163, 176] on select "Predeterminado automático px rem % em vh vw" at bounding box center [131, 178] width 78 height 10
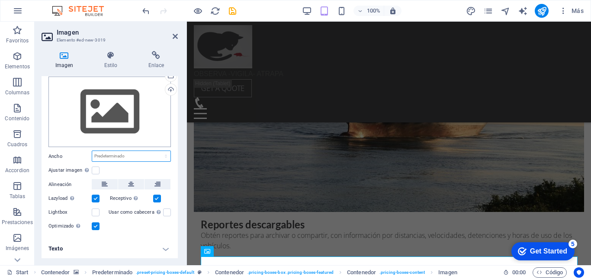
scroll to position [0, 0]
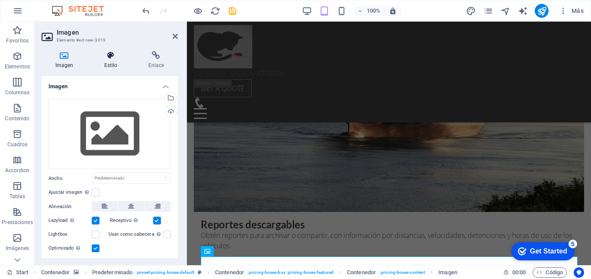
click at [111, 55] on icon at bounding box center [110, 55] width 41 height 9
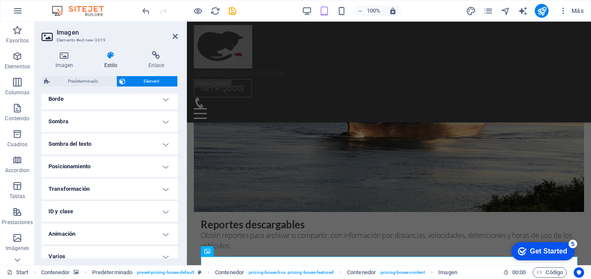
scroll to position [208, 0]
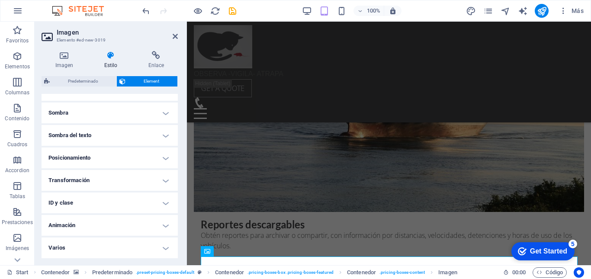
click at [165, 229] on h4 "Animación" at bounding box center [110, 225] width 136 height 21
click at [63, 236] on span "Copiar" at bounding box center [66, 235] width 13 height 10
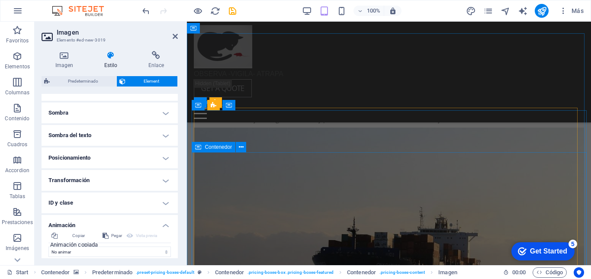
scroll to position [4011, 0]
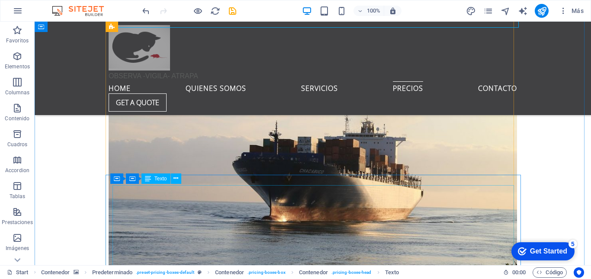
scroll to position [4093, 0]
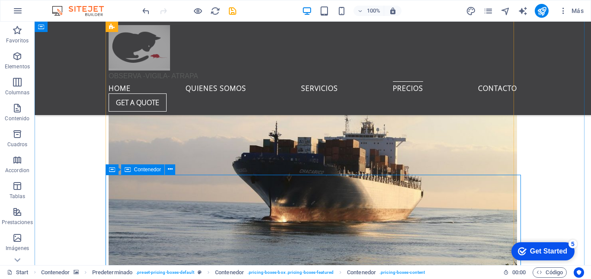
click at [147, 169] on span "Contenedor" at bounding box center [147, 169] width 27 height 5
click at [116, 170] on div "Contenedor" at bounding box center [128, 169] width 44 height 10
click at [113, 169] on icon at bounding box center [112, 169] width 6 height 10
click at [154, 169] on icon at bounding box center [154, 169] width 5 height 9
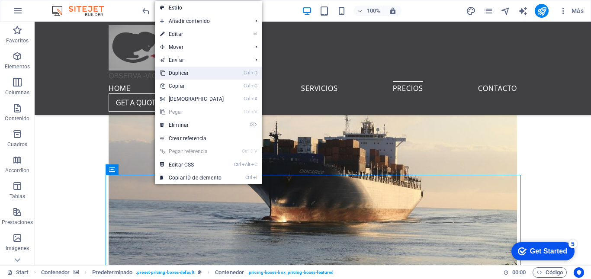
click at [182, 72] on link "Ctrl D Duplicar" at bounding box center [192, 73] width 74 height 13
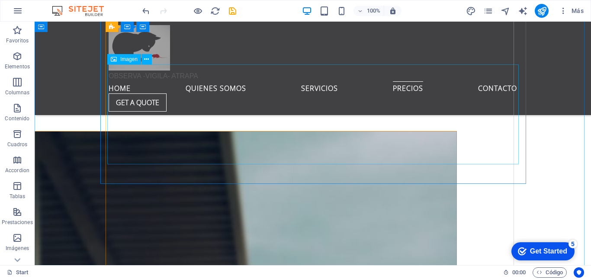
scroll to position [4338, 0]
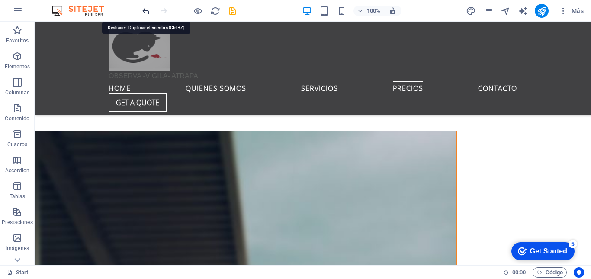
click at [145, 10] on icon "undo" at bounding box center [146, 11] width 10 height 10
click at [148, 13] on icon "undo" at bounding box center [146, 11] width 10 height 10
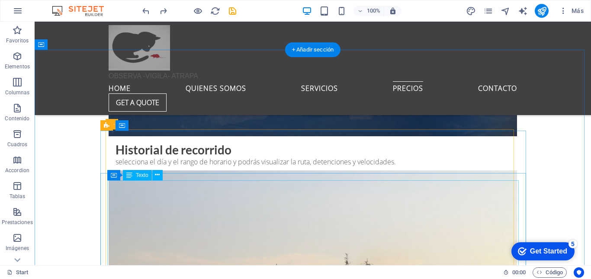
scroll to position [3954, 0]
